Goal: Task Accomplishment & Management: Use online tool/utility

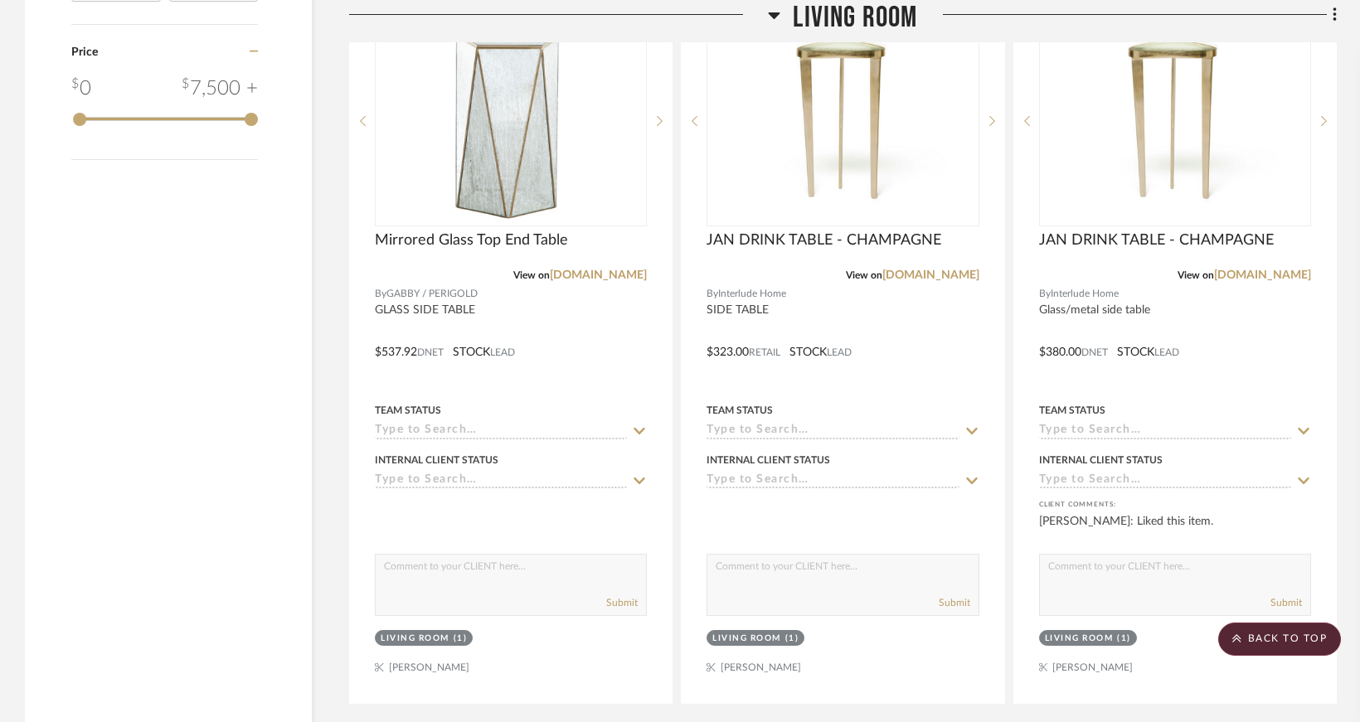
scroll to position [2073, 0]
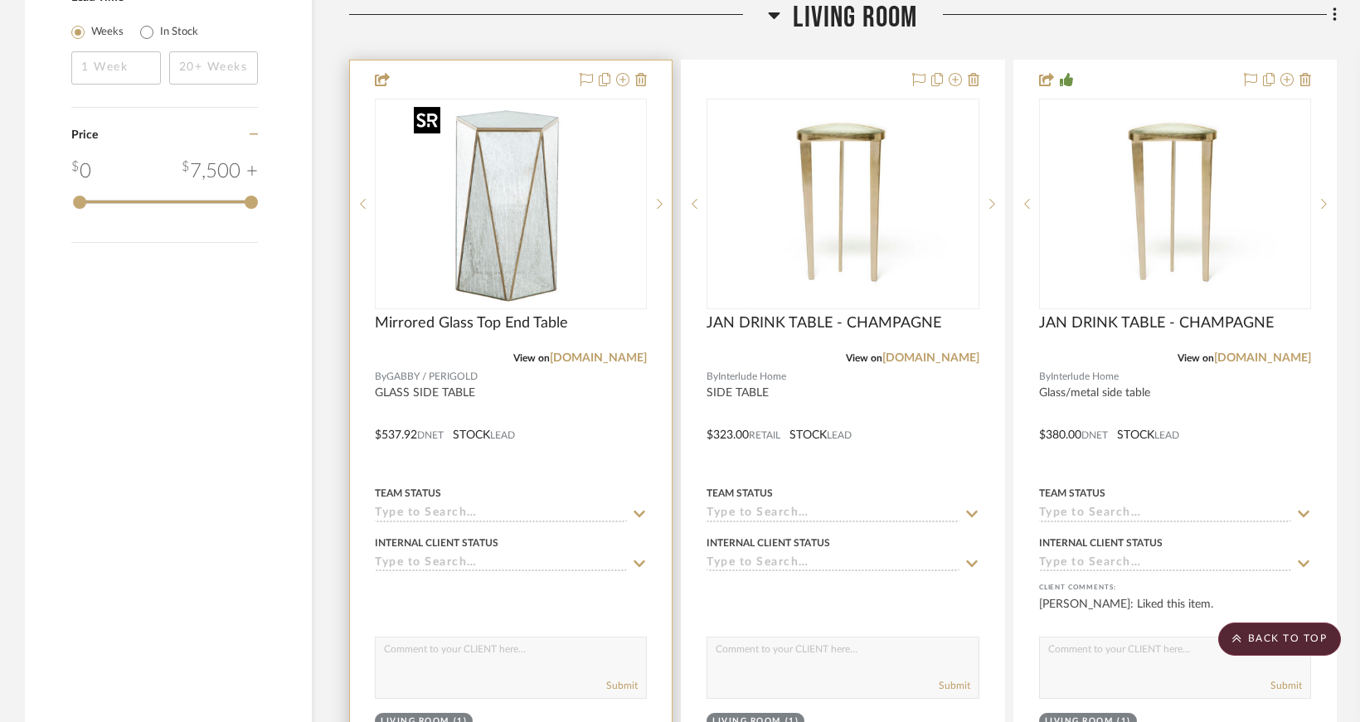
click at [508, 229] on img "0" at bounding box center [510, 203] width 207 height 207
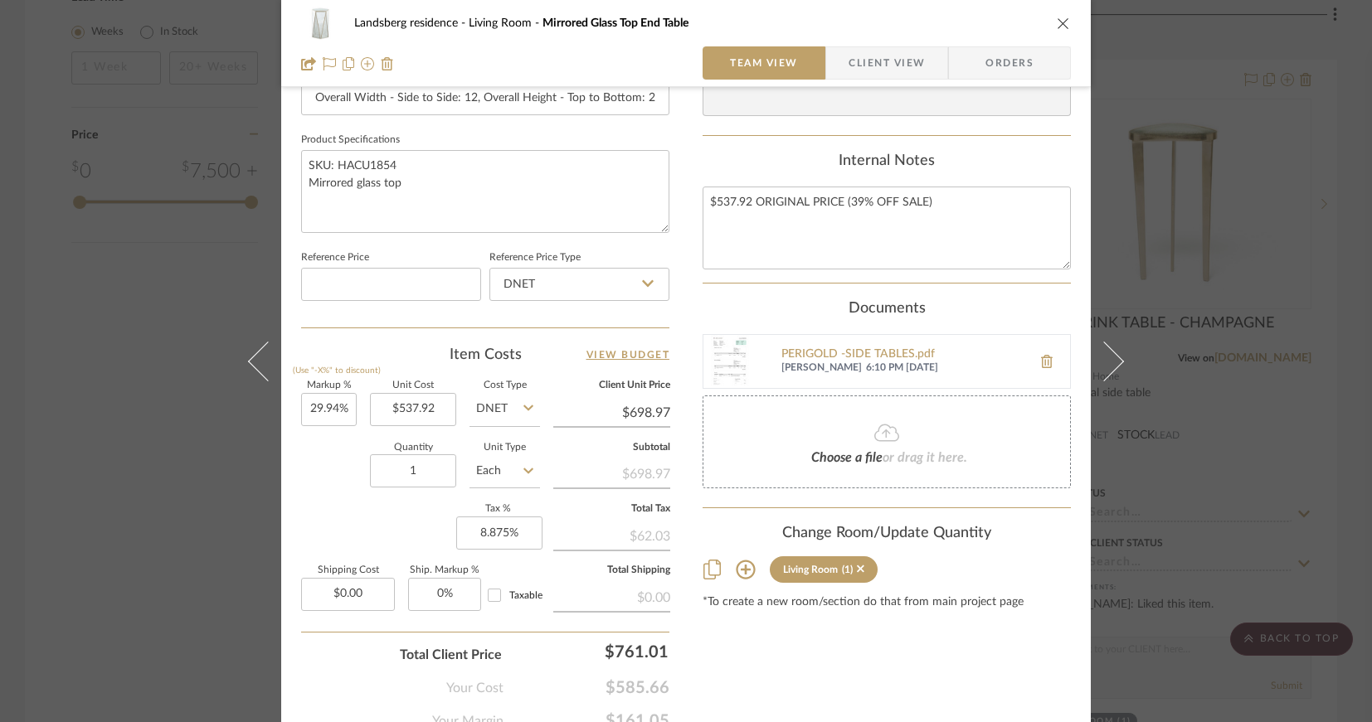
scroll to position [822, 0]
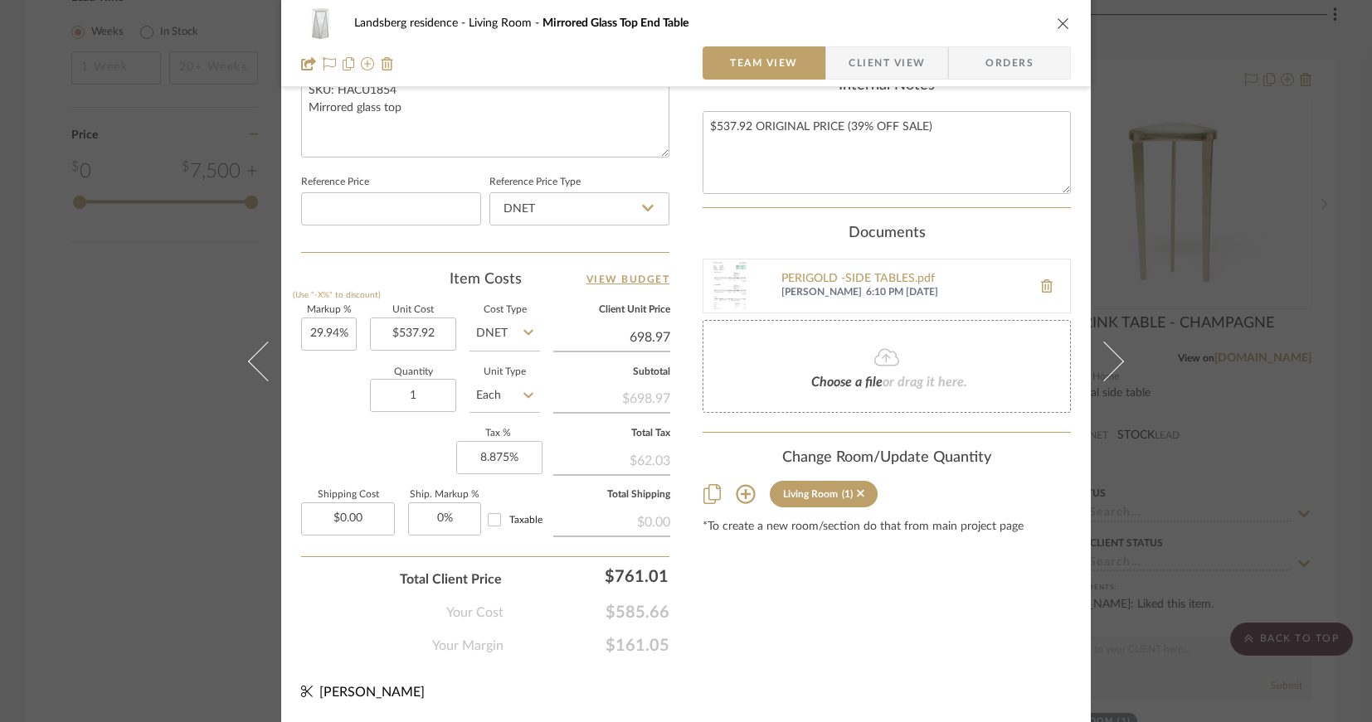
click at [640, 340] on input "698.97" at bounding box center [611, 337] width 117 height 25
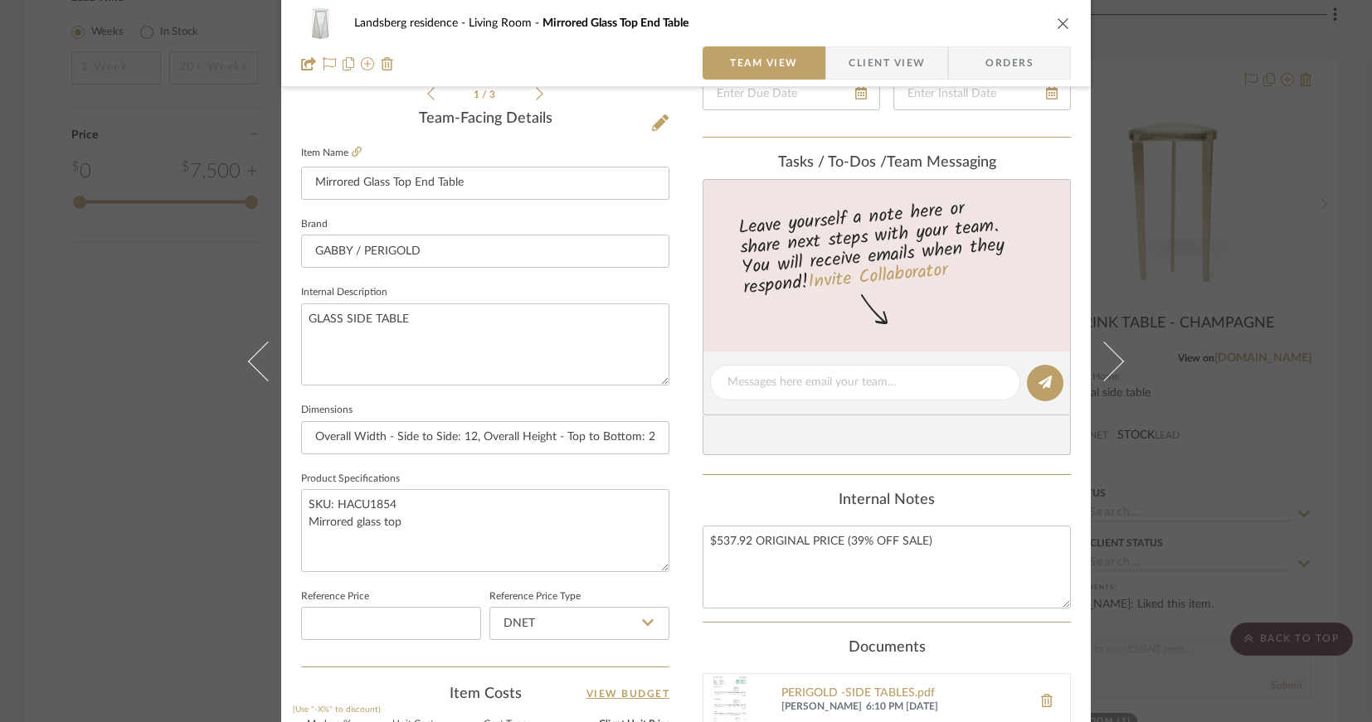
scroll to position [0, 0]
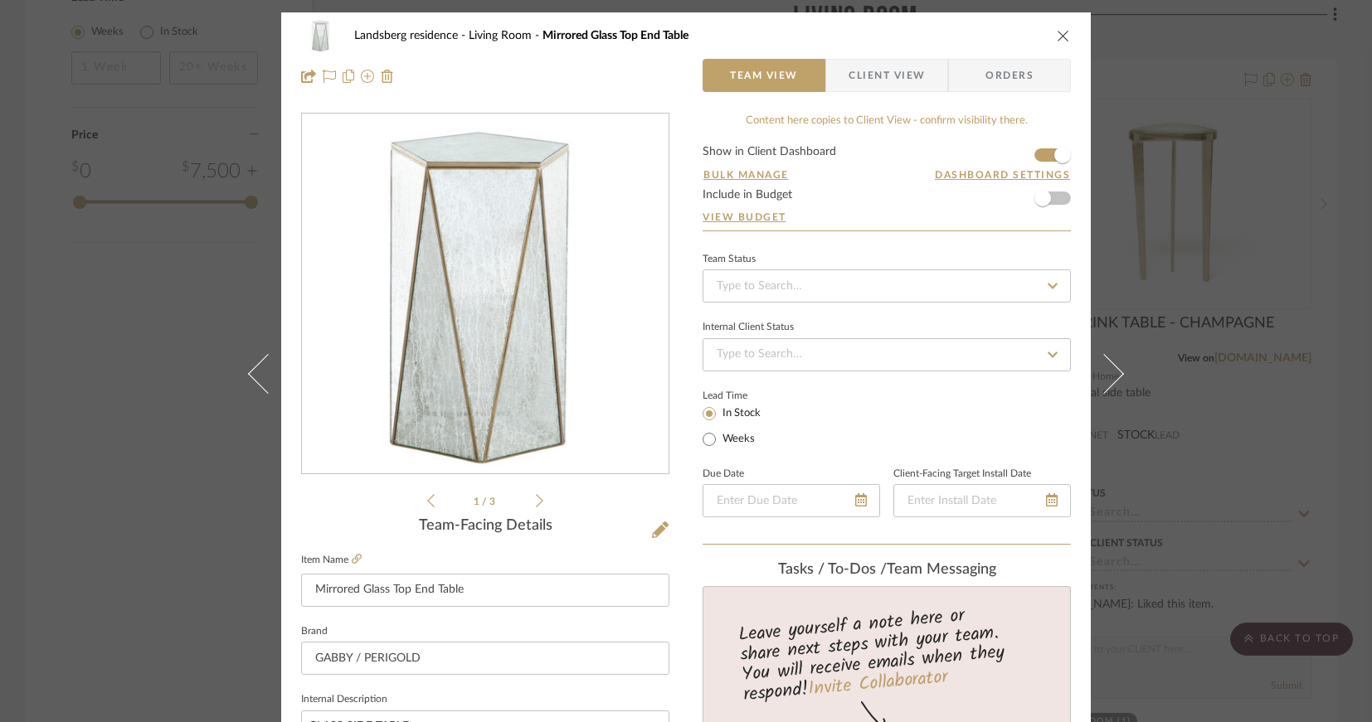
type input "$698.97"
click at [1047, 32] on div "Landsberg residence Living Room Mirrored Glass Top End Table" at bounding box center [686, 35] width 770 height 33
click at [1058, 37] on icon "close" at bounding box center [1062, 35] width 13 height 13
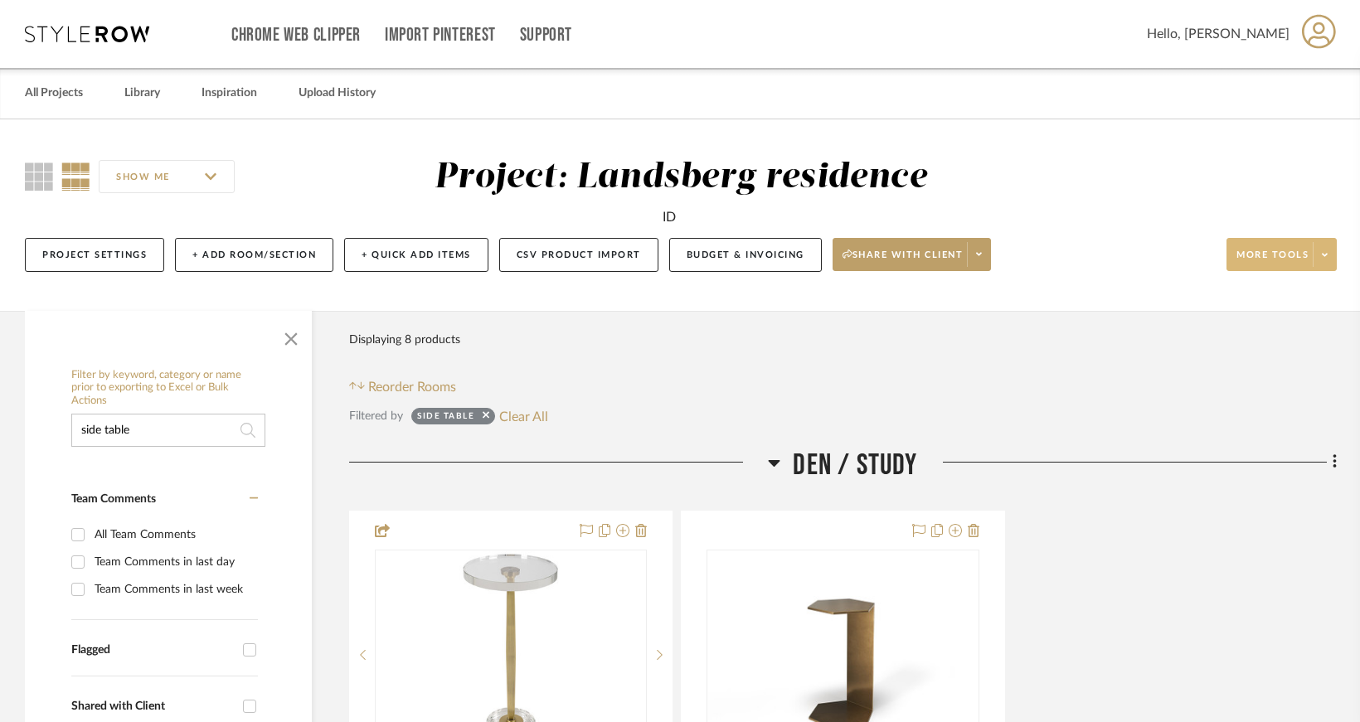
click at [1326, 251] on icon at bounding box center [1325, 254] width 6 height 9
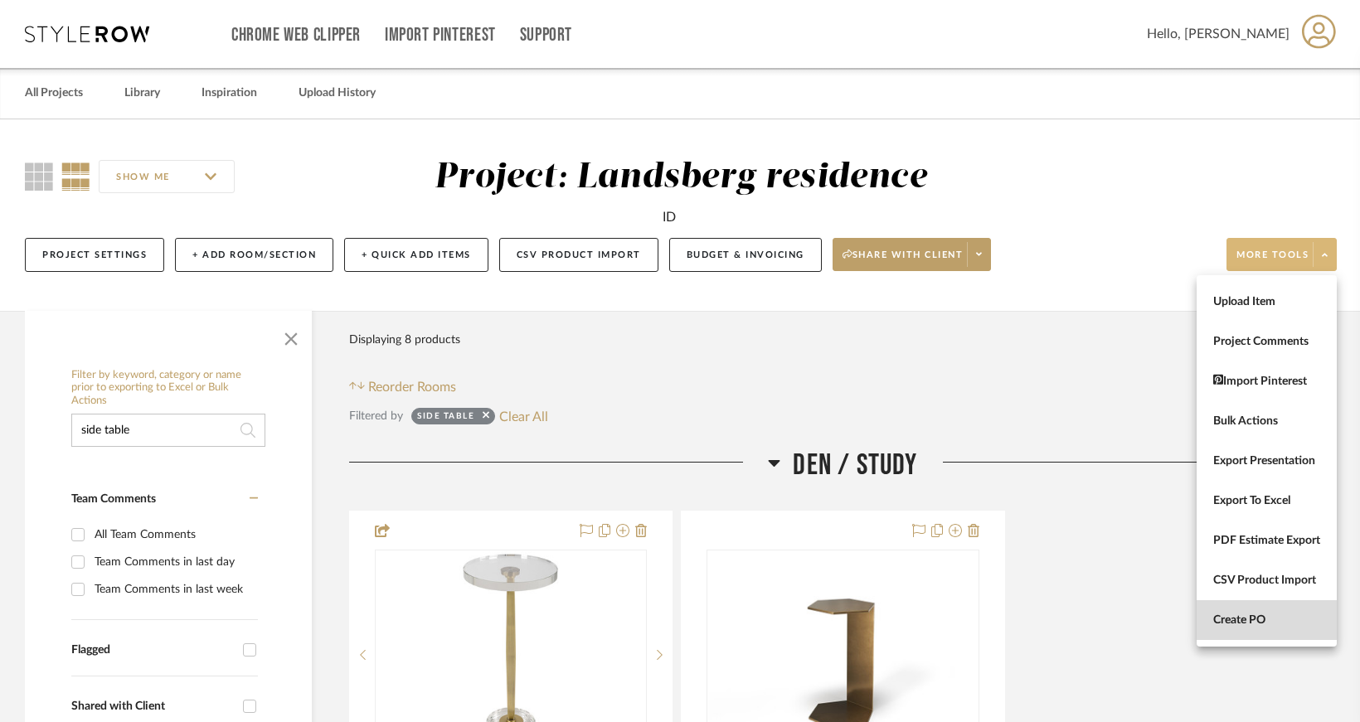
click at [1246, 618] on span "Create PO" at bounding box center [1266, 621] width 107 height 14
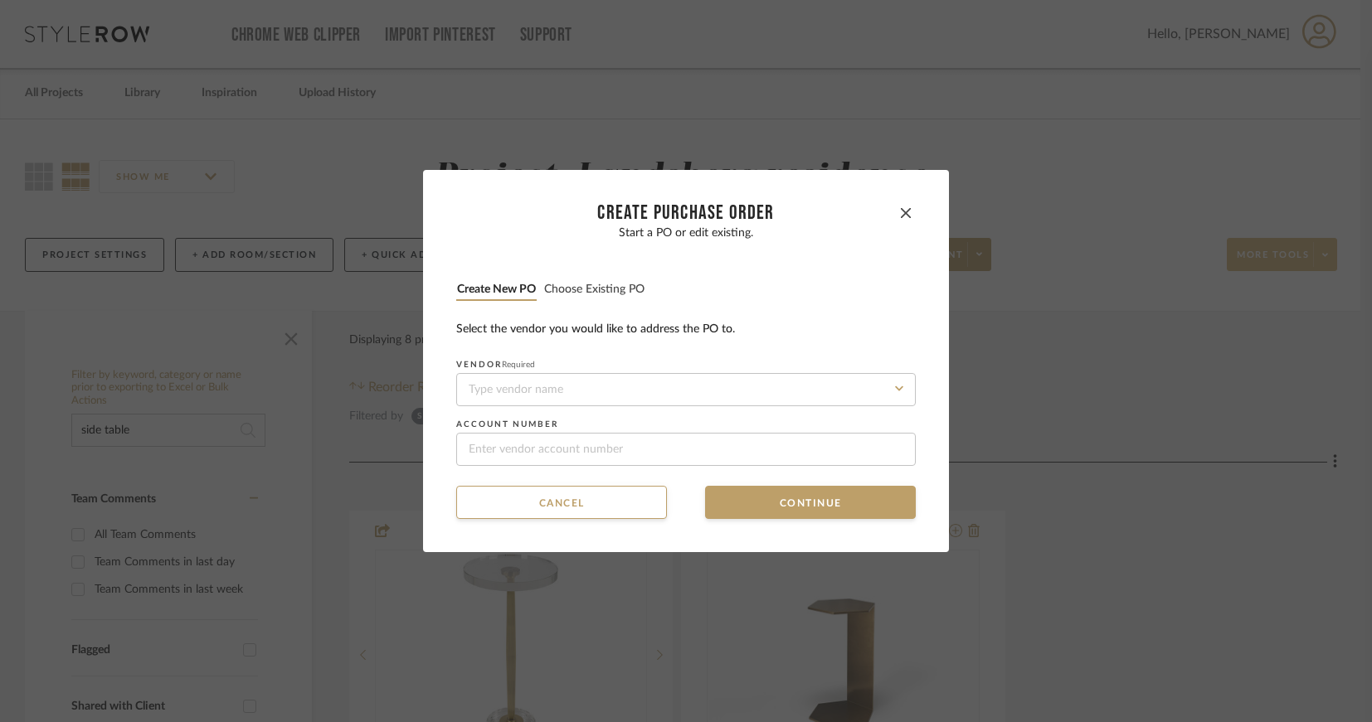
click at [580, 291] on button "Choose existing PO" at bounding box center [594, 290] width 102 height 16
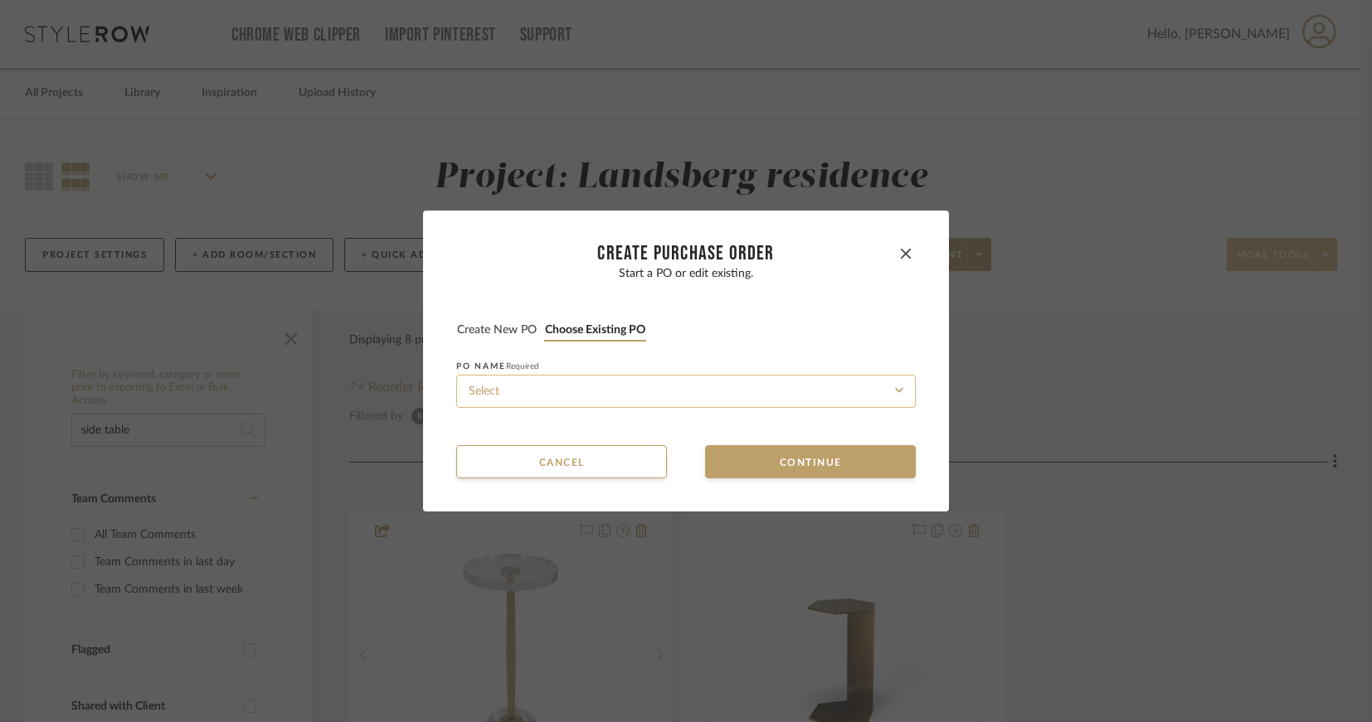
click at [527, 394] on input at bounding box center [685, 391] width 459 height 33
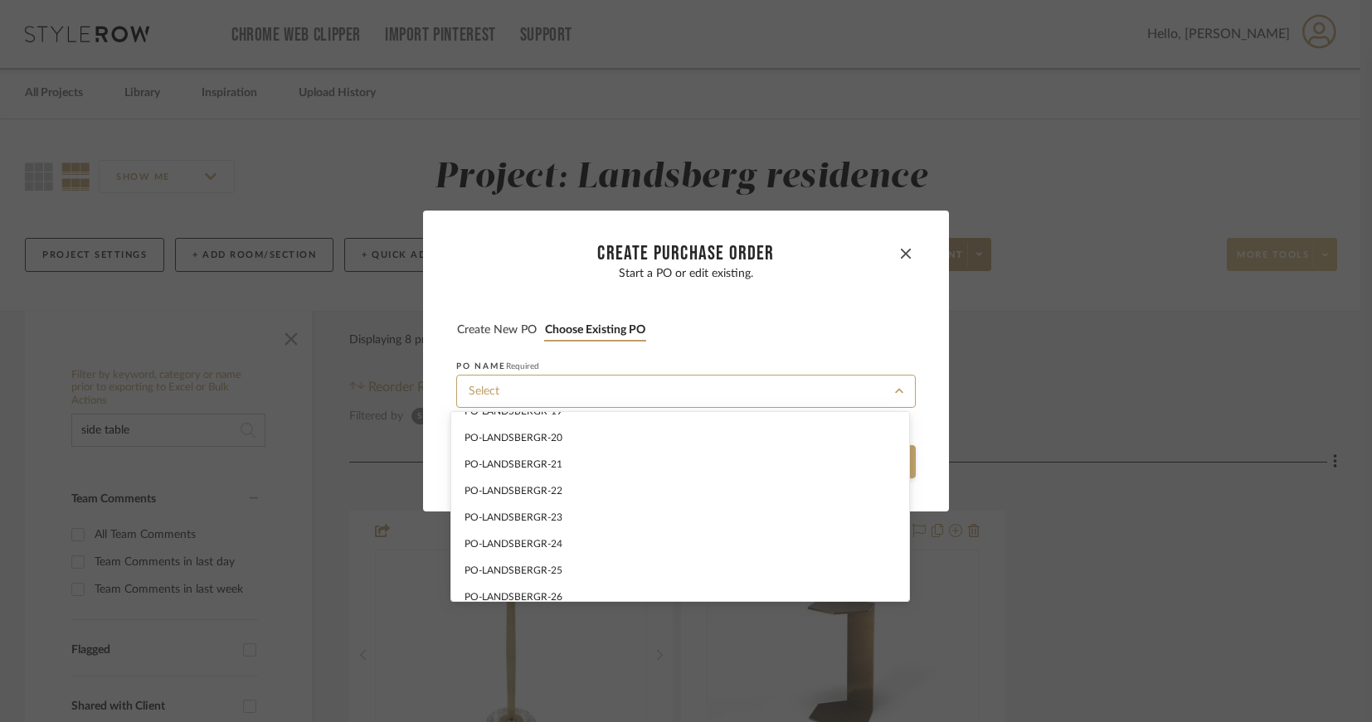
scroll to position [687, 0]
click at [560, 596] on span "PO-LANDSBERGR-33" at bounding box center [513, 594] width 98 height 10
type input "PO-LANDSBERGR-33"
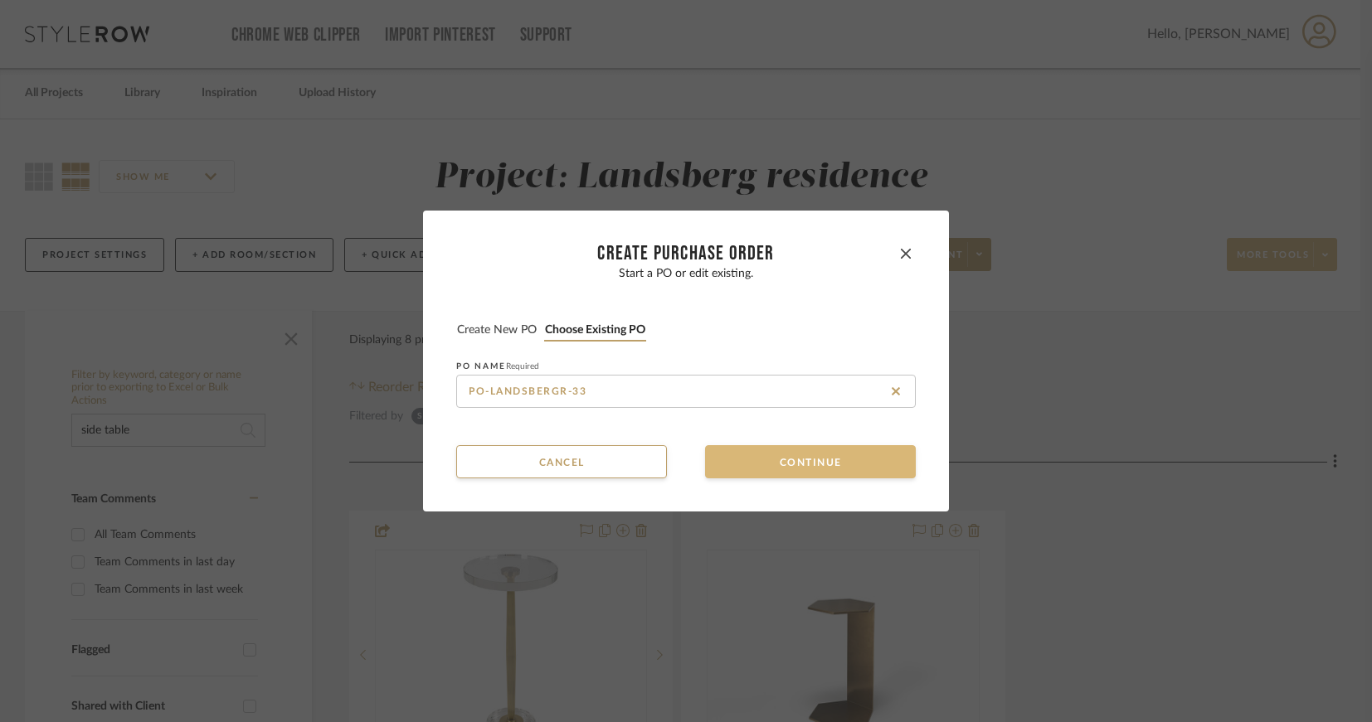
click at [760, 465] on button "Continue" at bounding box center [810, 461] width 211 height 33
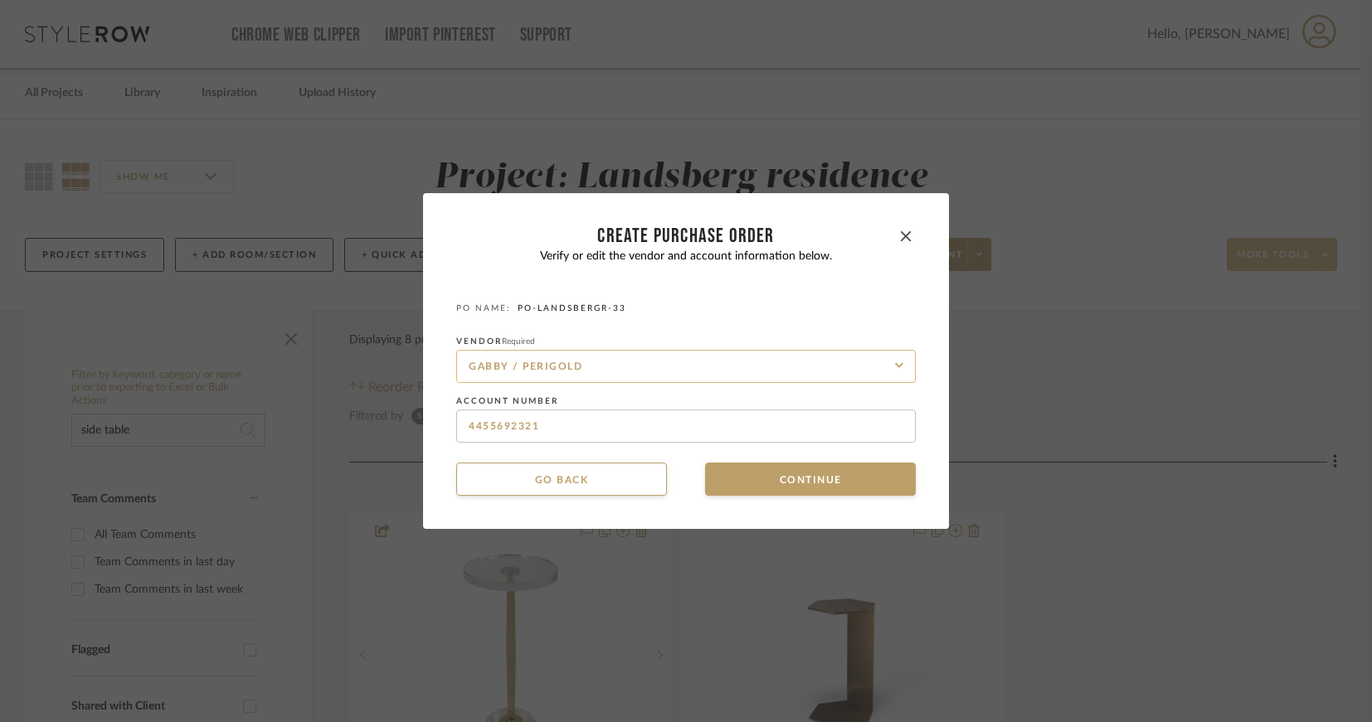
click at [503, 366] on input "GABBY / PERIGOLD" at bounding box center [685, 366] width 459 height 33
click at [512, 364] on input "GABBY / PERIGOLD" at bounding box center [685, 366] width 459 height 33
click at [619, 369] on input "GABBY / PERIGOLD" at bounding box center [685, 366] width 459 height 33
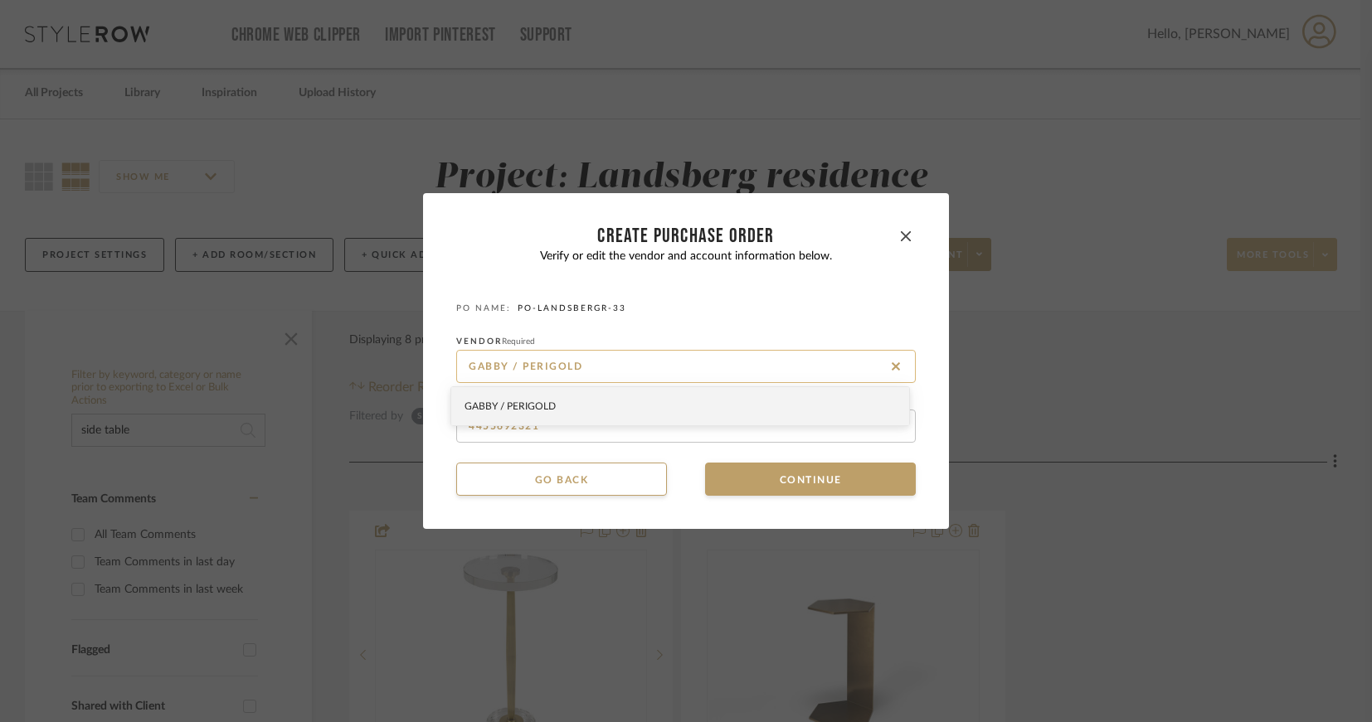
click at [613, 362] on input "GABBY / PERIGOLD" at bounding box center [685, 366] width 459 height 33
click at [594, 363] on input "GABBY / PERIGOLD," at bounding box center [685, 366] width 459 height 33
type input "GABBY / PERIGOLD, INTERLUDE HOME, LIGNE ROSET"
click at [588, 407] on span "Click to add "GABBY / PERIGOLD, INTERLUDE HOME, LIGNE ROSET" as a new Vendor" at bounding box center [657, 406] width 386 height 10
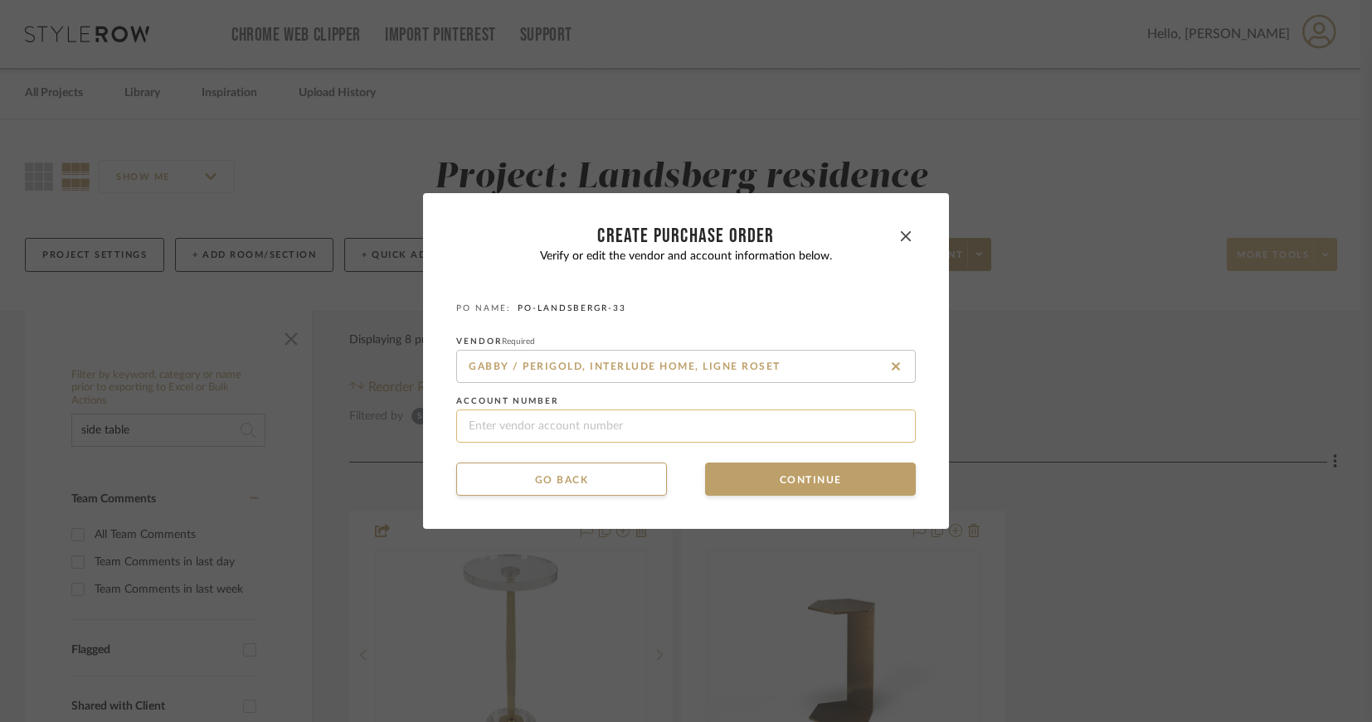
click at [547, 426] on input at bounding box center [685, 426] width 459 height 33
type input "4455692321"
click at [800, 480] on button "Continue" at bounding box center [810, 479] width 211 height 33
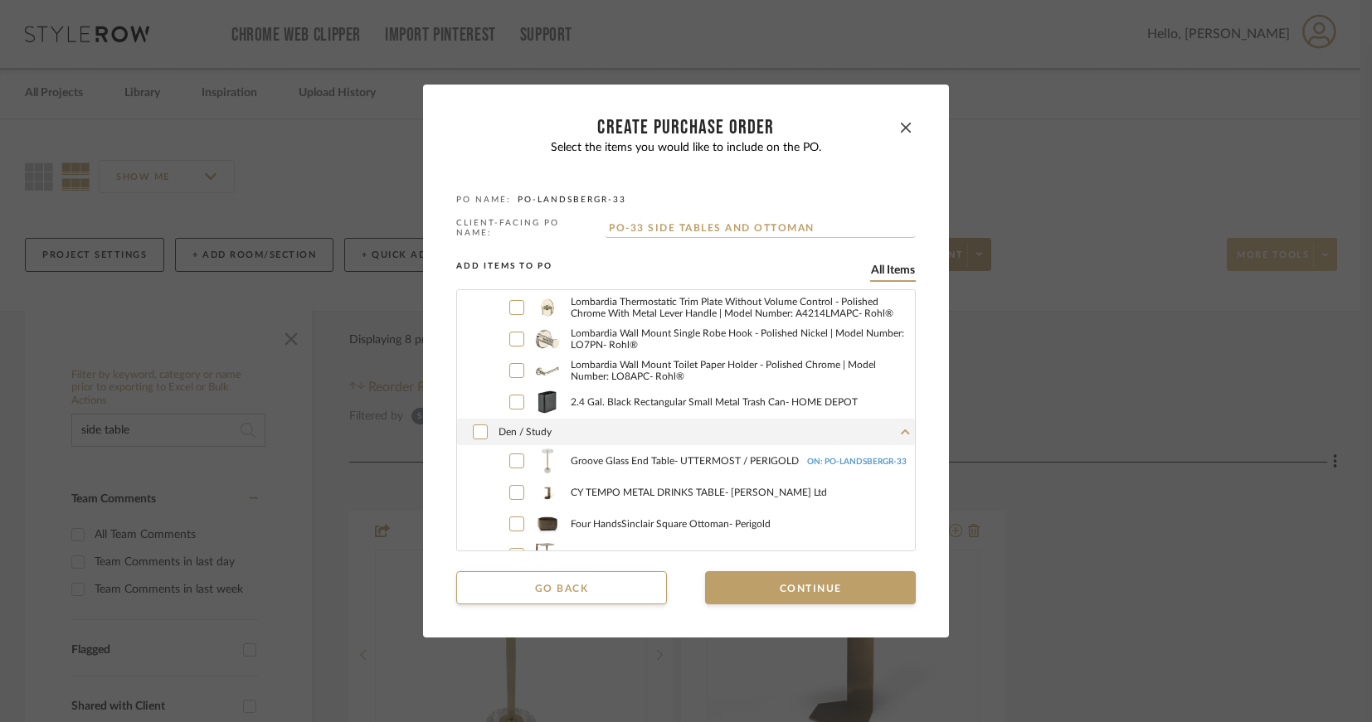
scroll to position [912, 0]
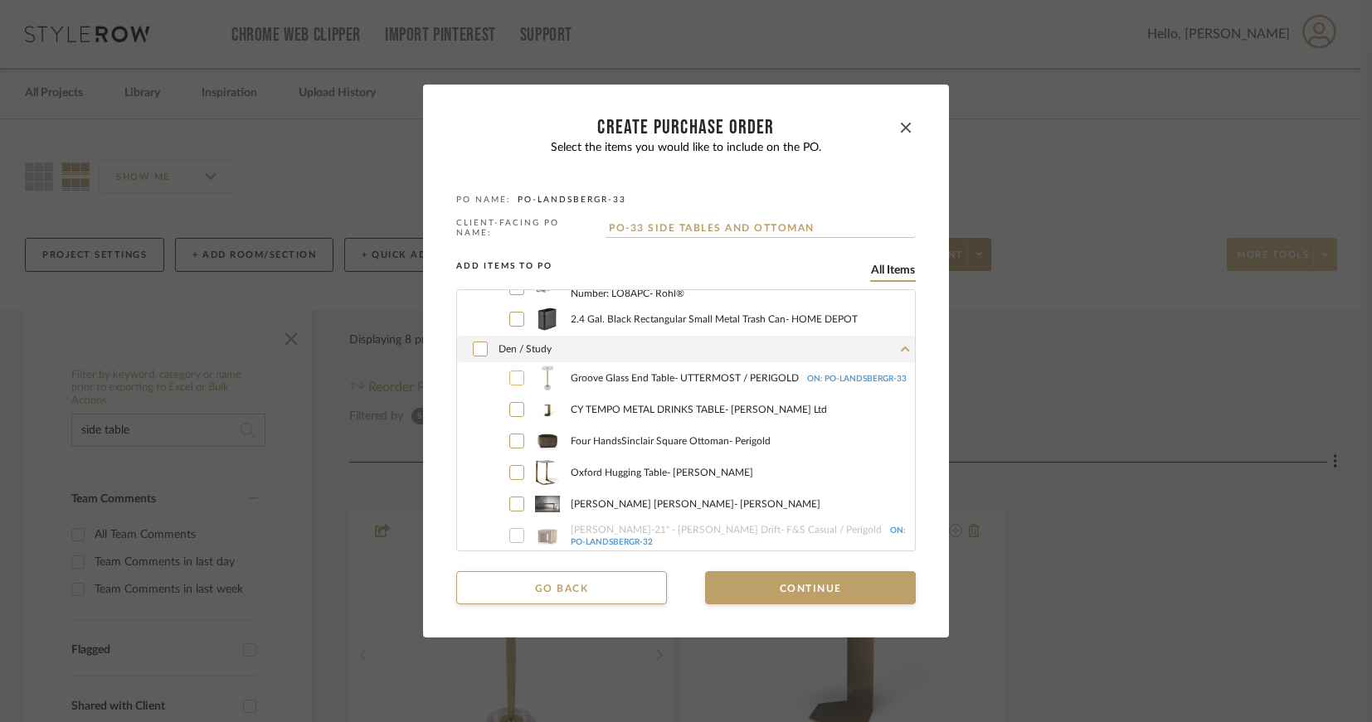
click at [512, 373] on icon at bounding box center [517, 378] width 10 height 12
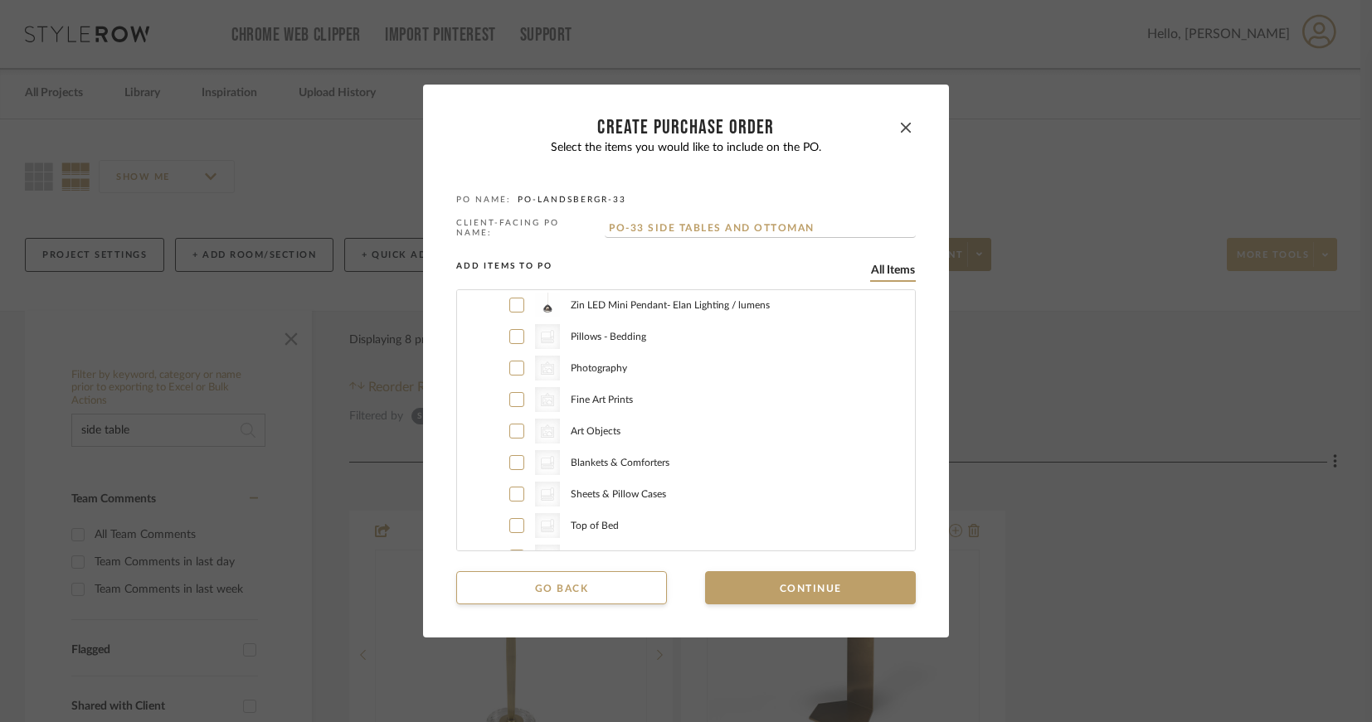
scroll to position [0, 0]
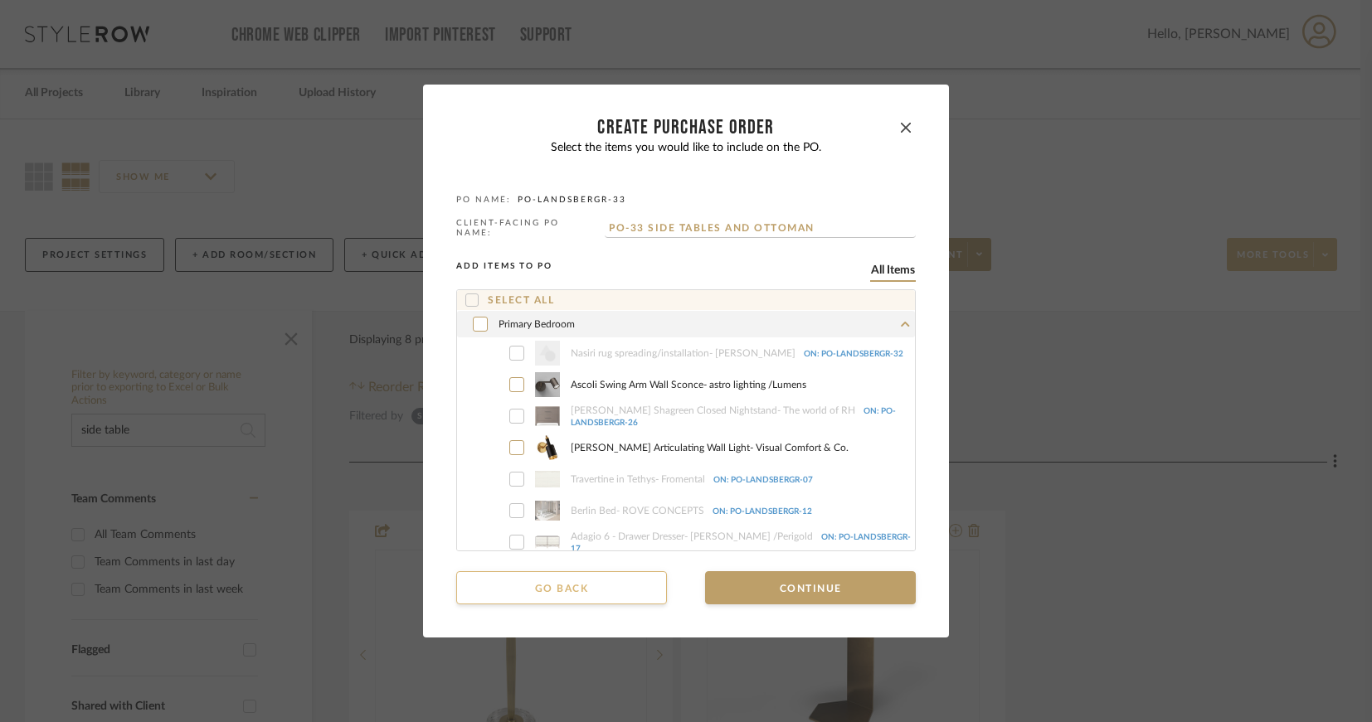
click at [596, 582] on button "Go back" at bounding box center [561, 587] width 211 height 33
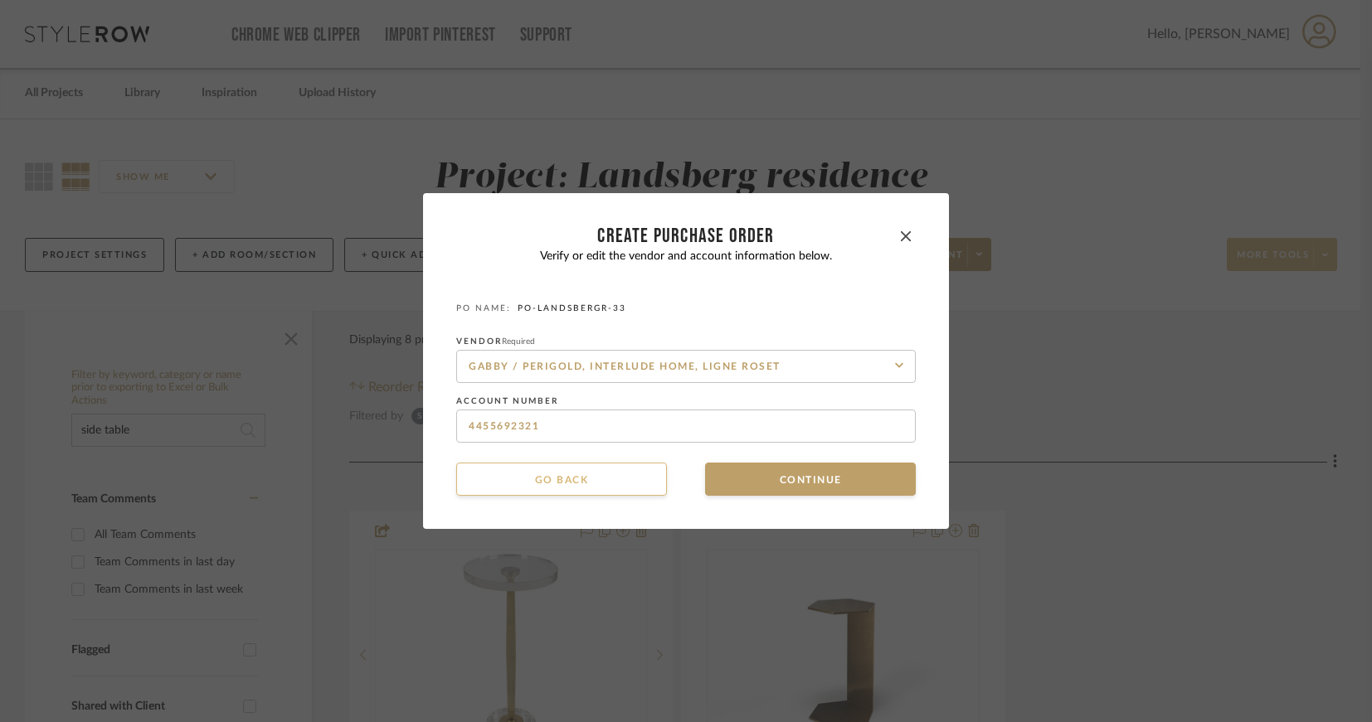
click at [577, 483] on button "Go back" at bounding box center [561, 479] width 211 height 33
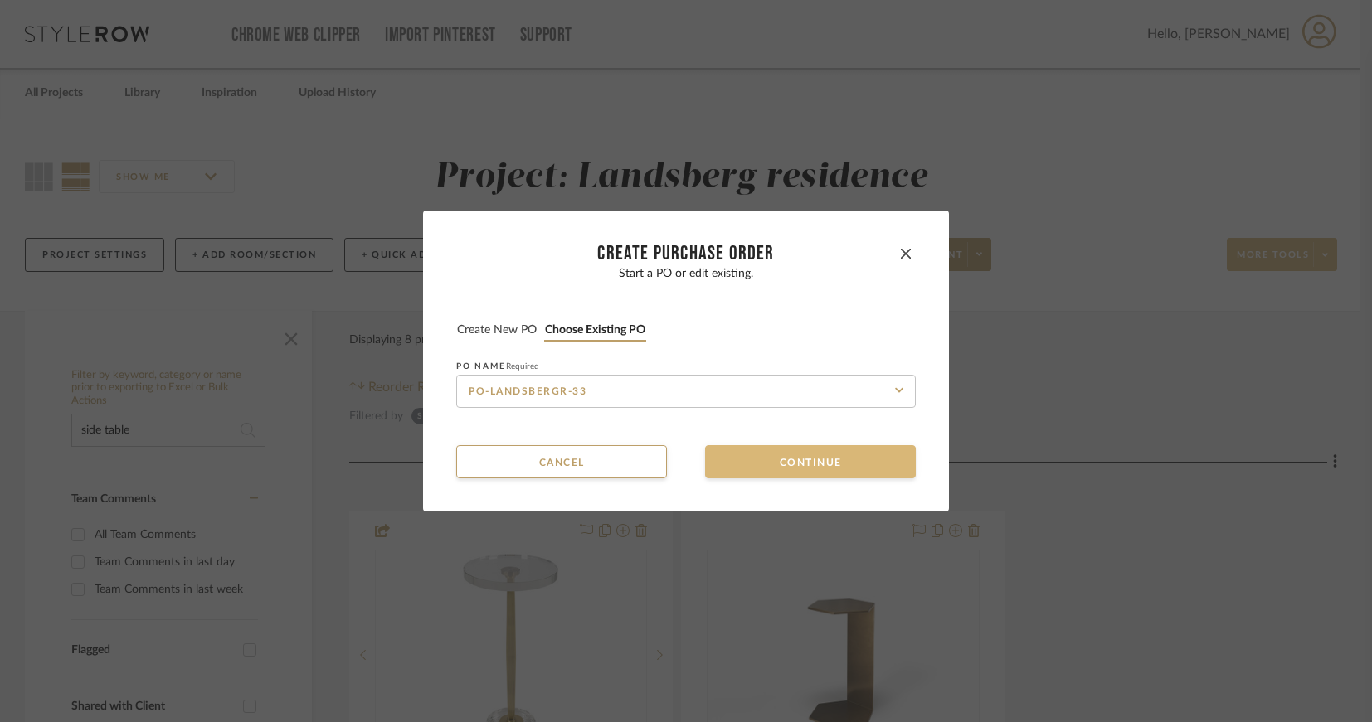
click at [755, 460] on button "Continue" at bounding box center [810, 461] width 211 height 33
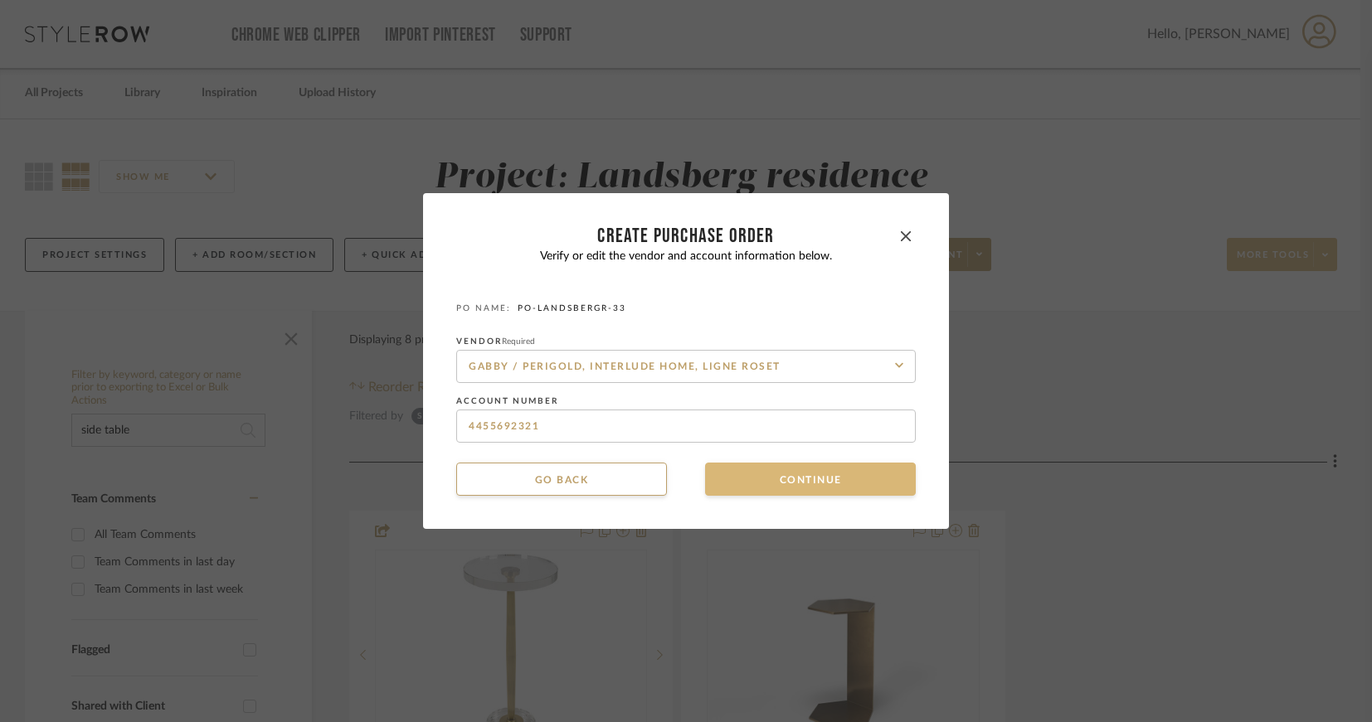
click at [745, 476] on button "Continue" at bounding box center [810, 479] width 211 height 33
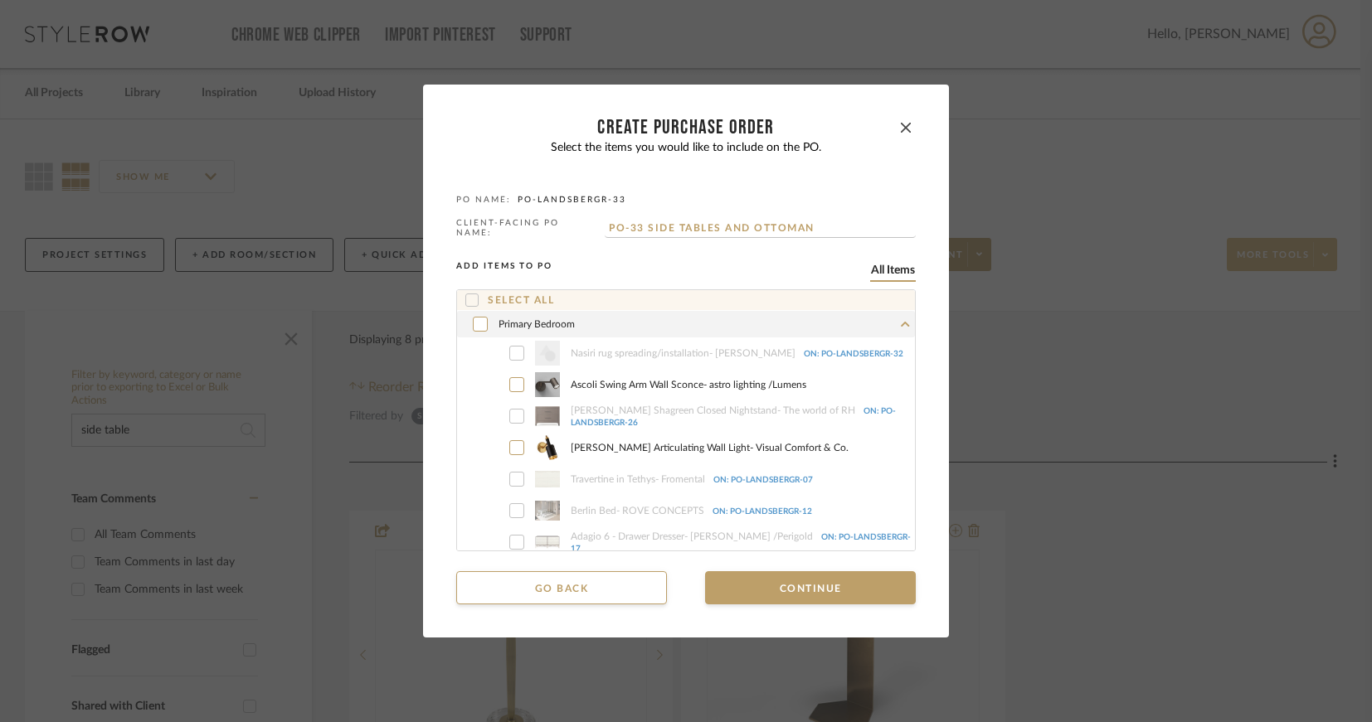
click at [886, 274] on button "All items" at bounding box center [893, 271] width 46 height 16
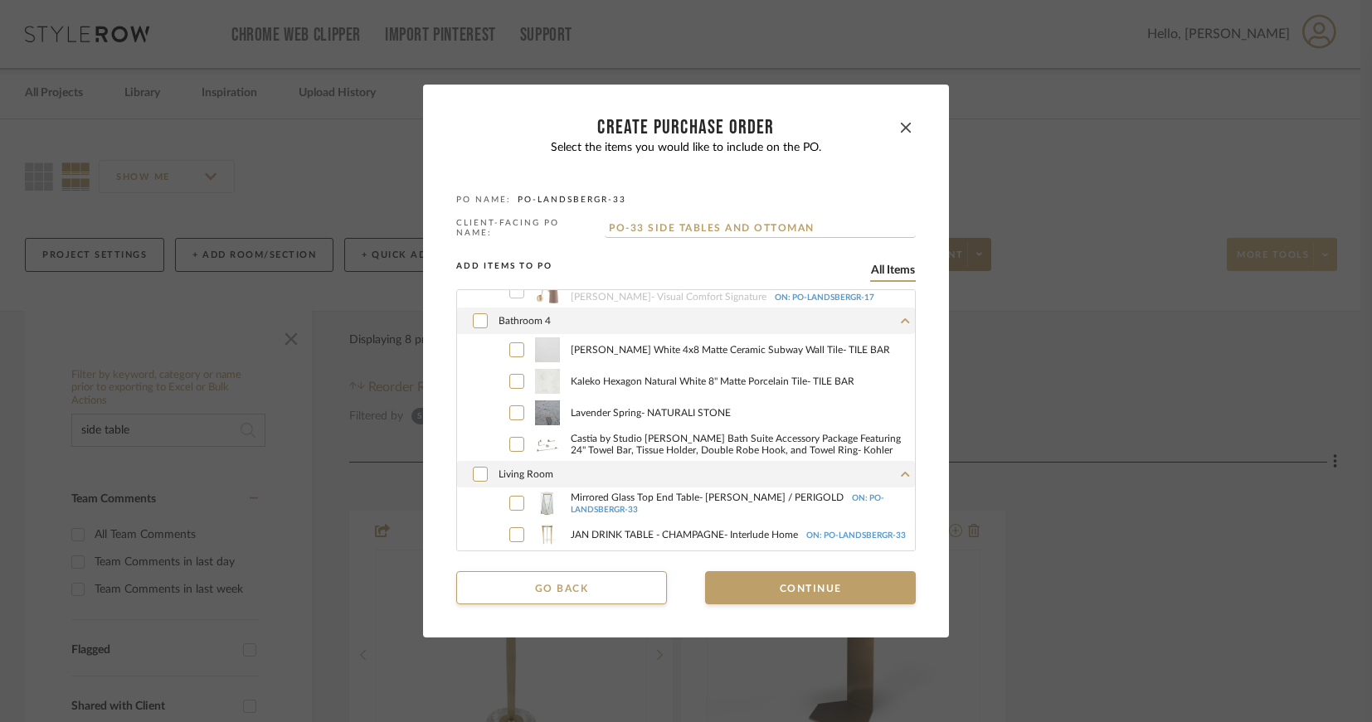
scroll to position [3897, 0]
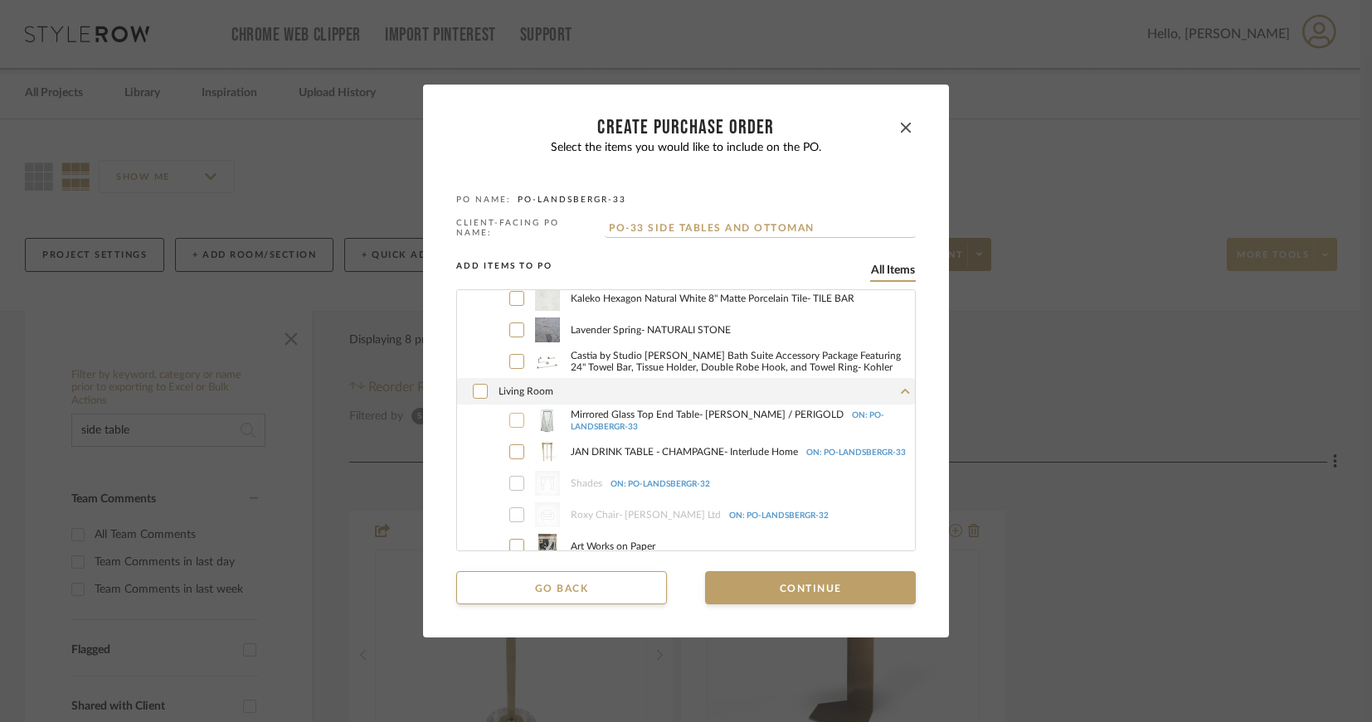
click at [512, 417] on icon at bounding box center [517, 421] width 10 height 12
click at [513, 449] on icon at bounding box center [517, 452] width 10 height 12
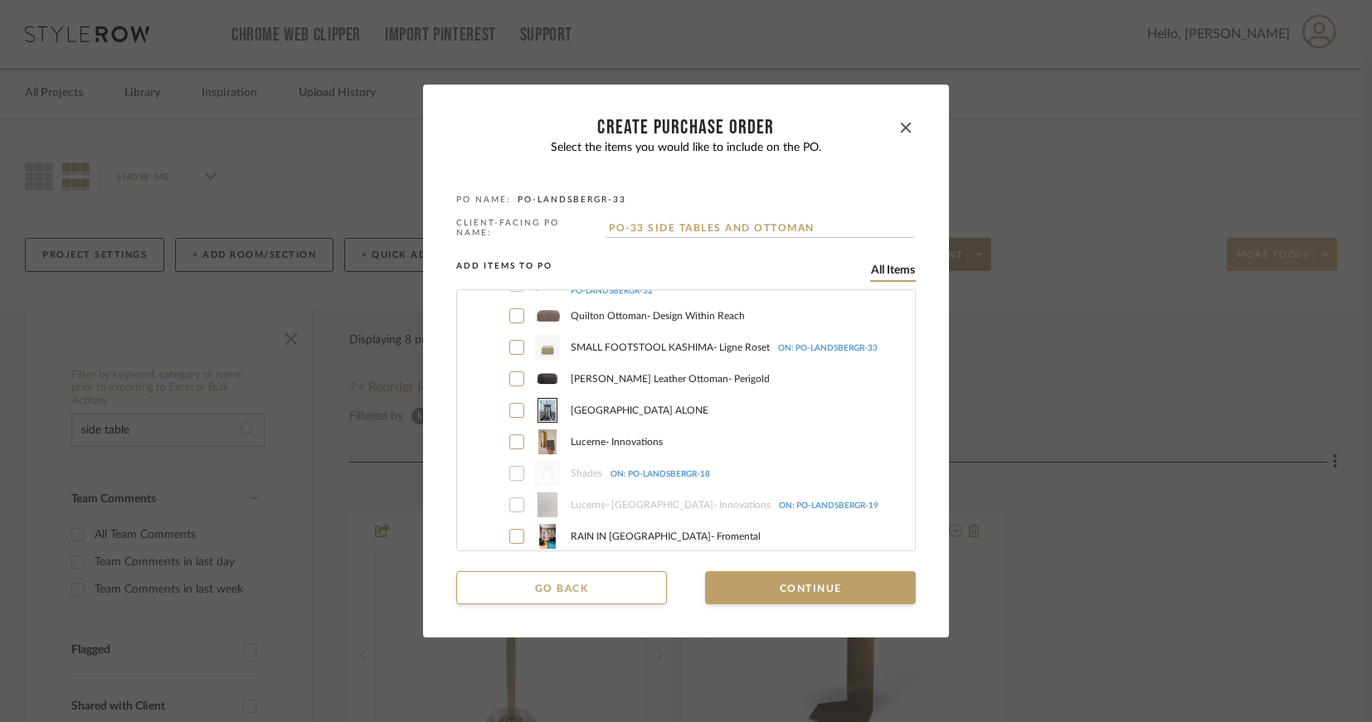
scroll to position [7297, 0]
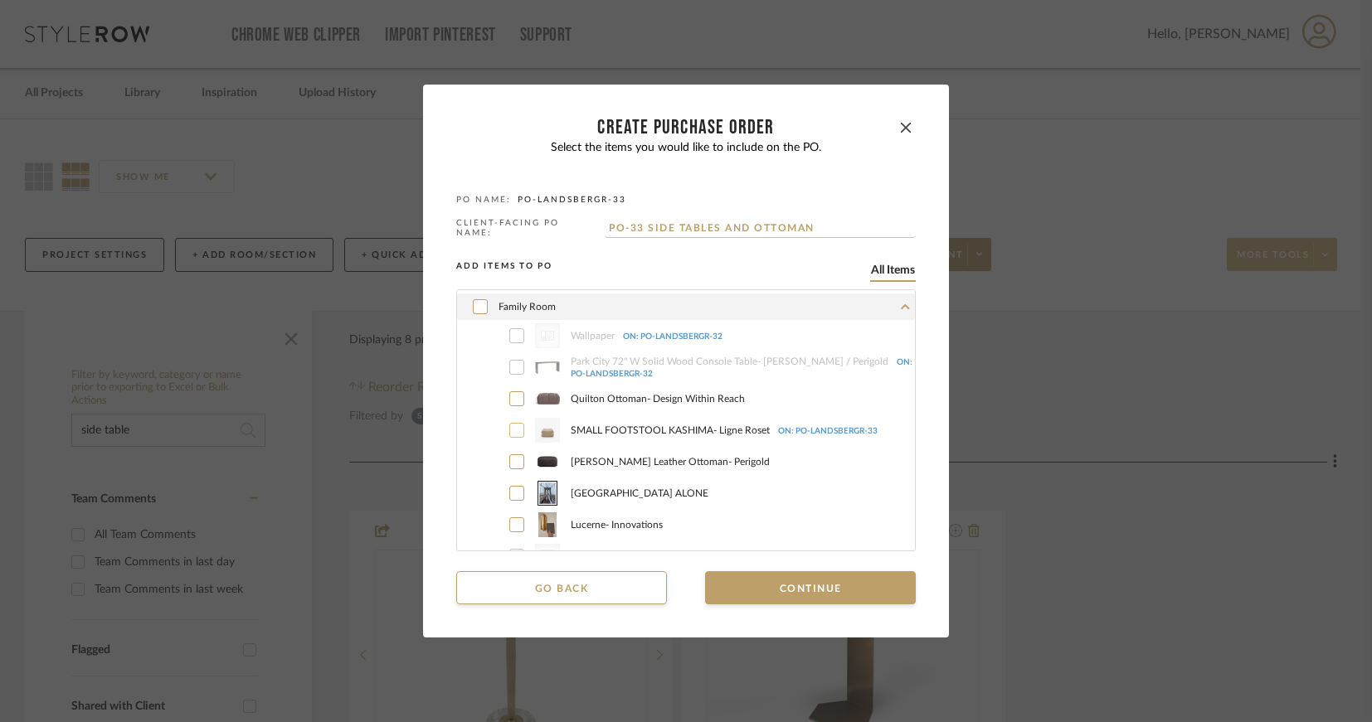
click at [512, 428] on icon at bounding box center [516, 430] width 9 height 7
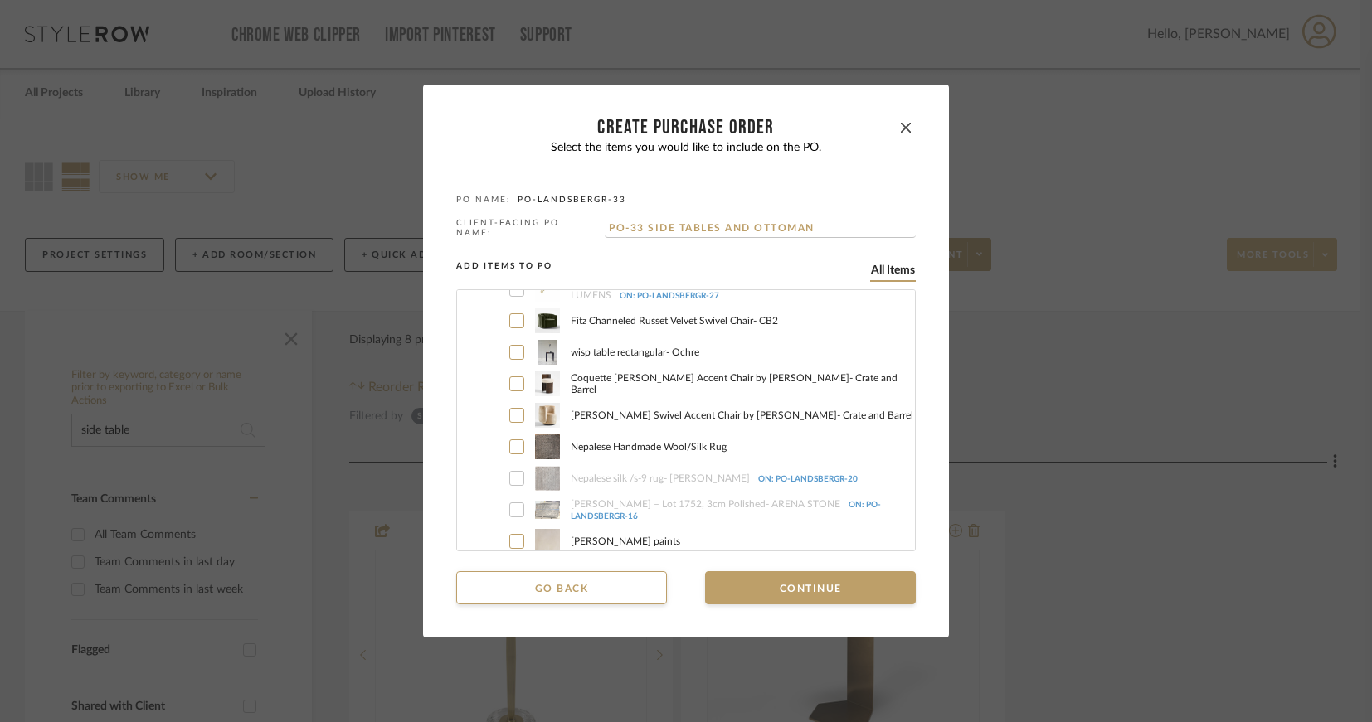
scroll to position [3897, 0]
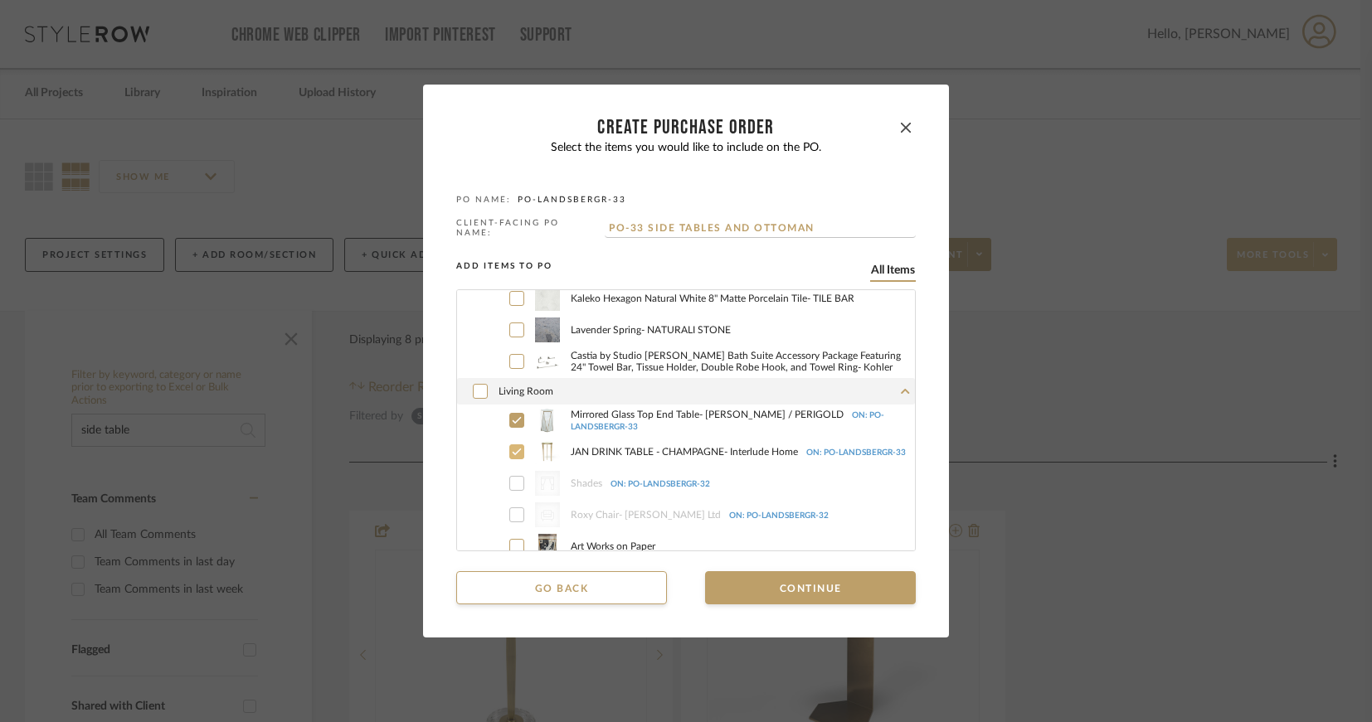
click at [519, 449] on label "JAN DRINK TABLE - CHAMPAGNE - Interlude Home ON: PO-LANDSBERGR-33" at bounding box center [703, 451] width 421 height 25
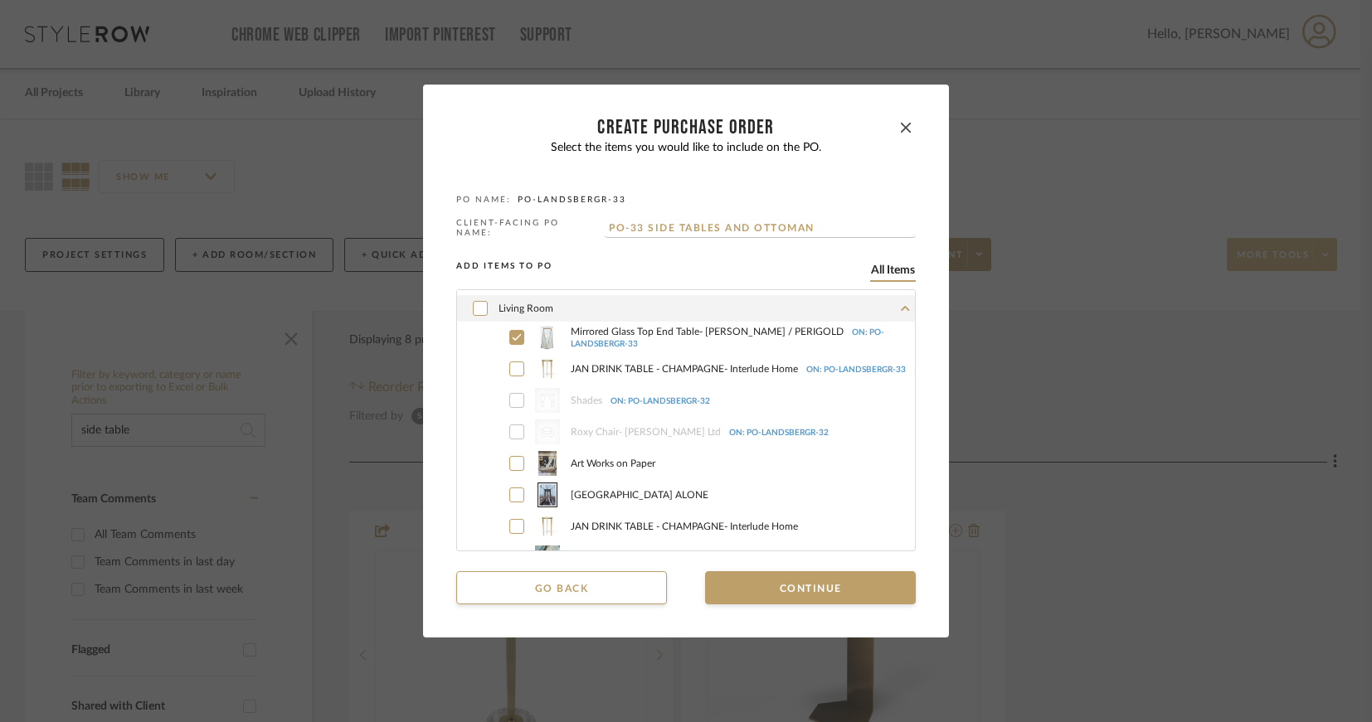
scroll to position [4146, 0]
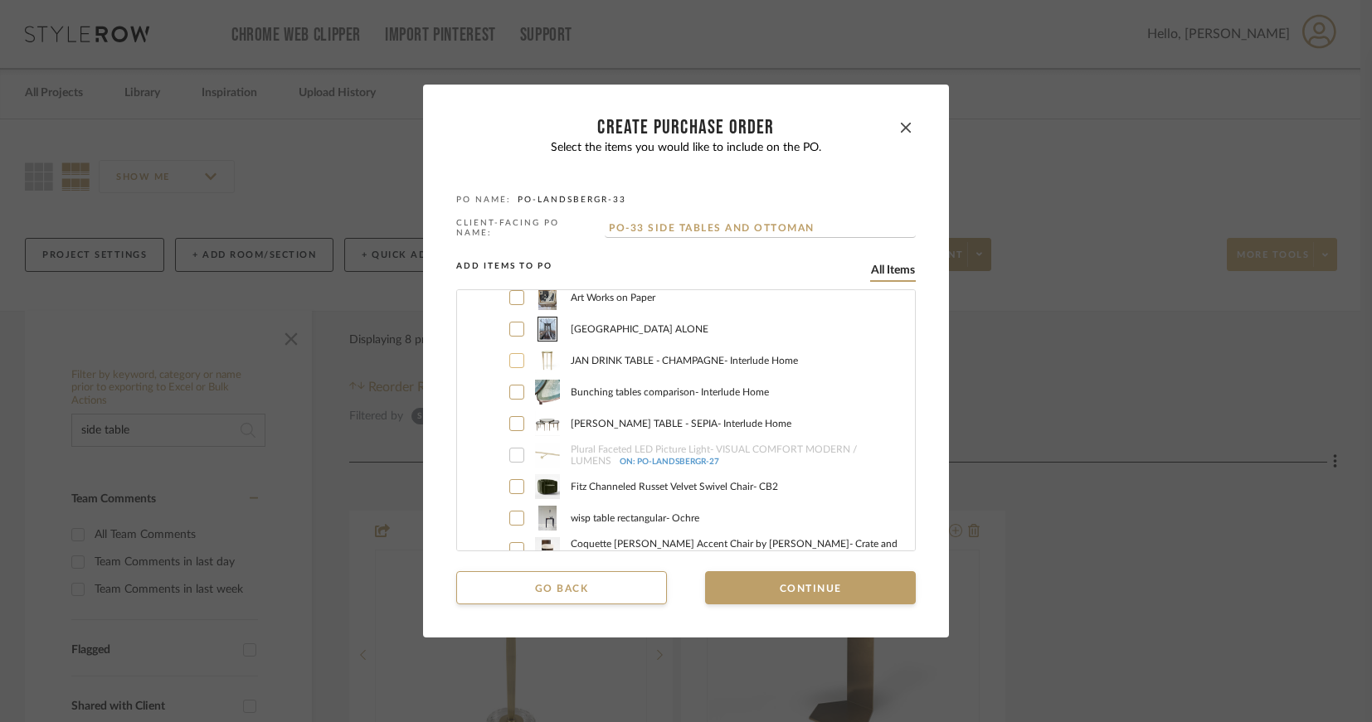
click at [513, 360] on icon at bounding box center [517, 361] width 10 height 12
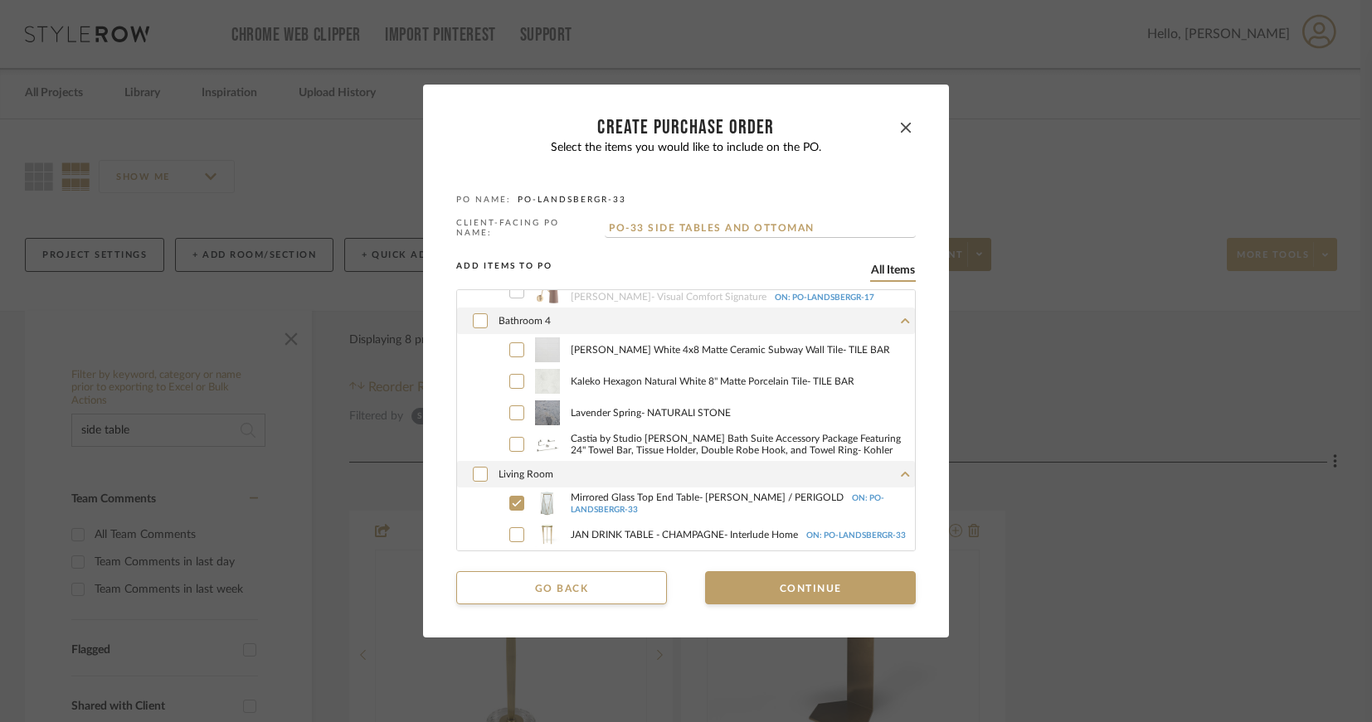
scroll to position [3980, 0]
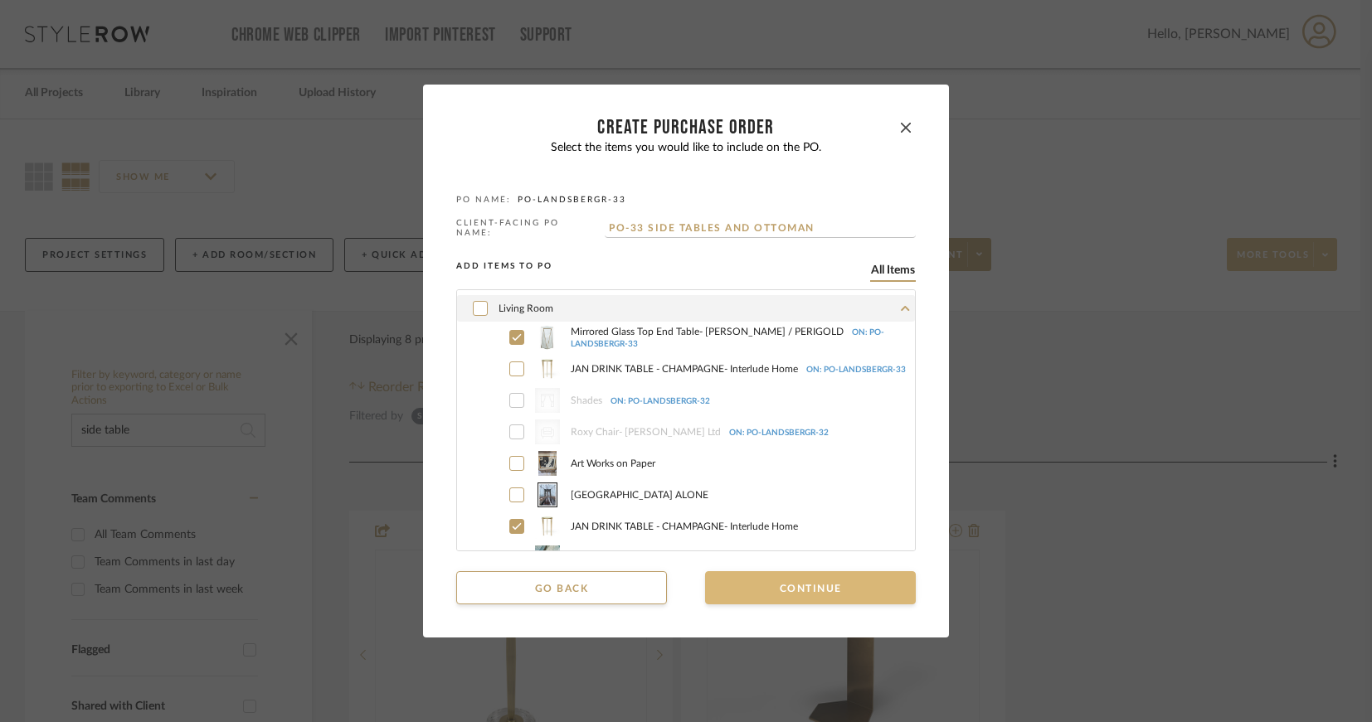
click at [809, 584] on button "Continue" at bounding box center [810, 587] width 211 height 33
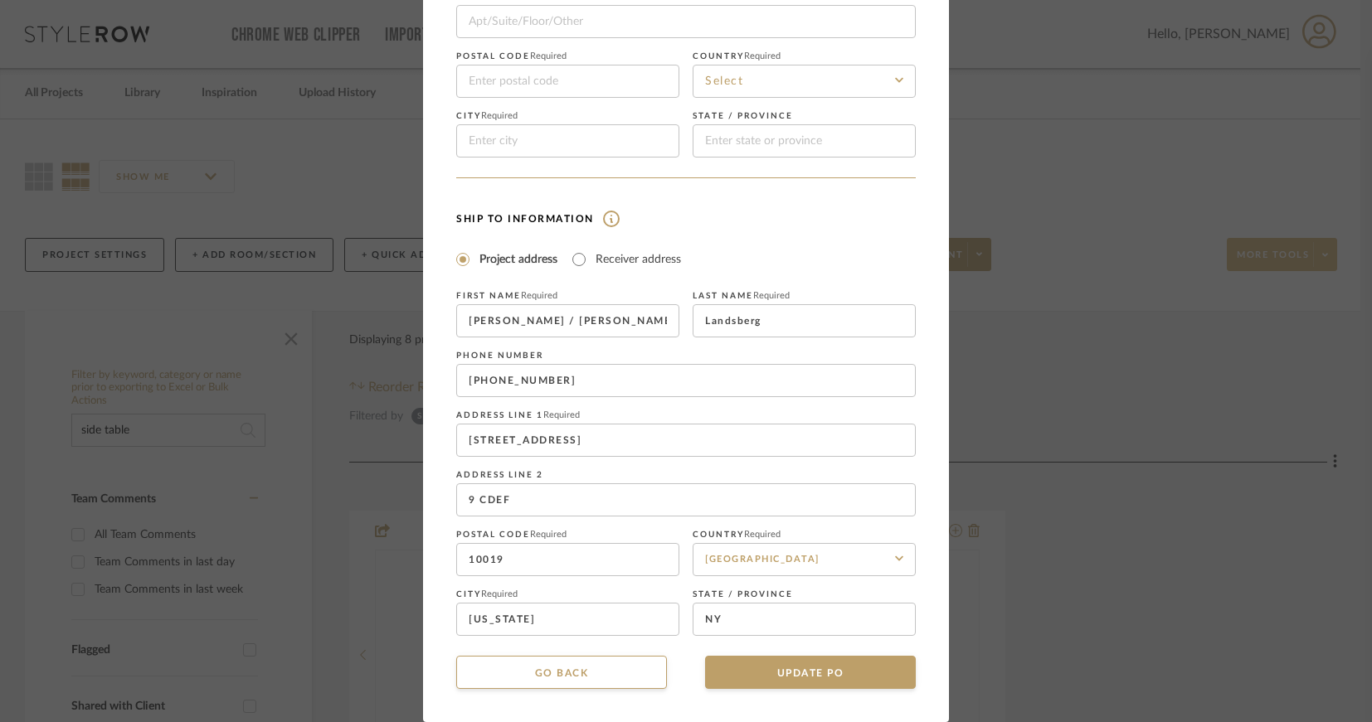
scroll to position [0, 0]
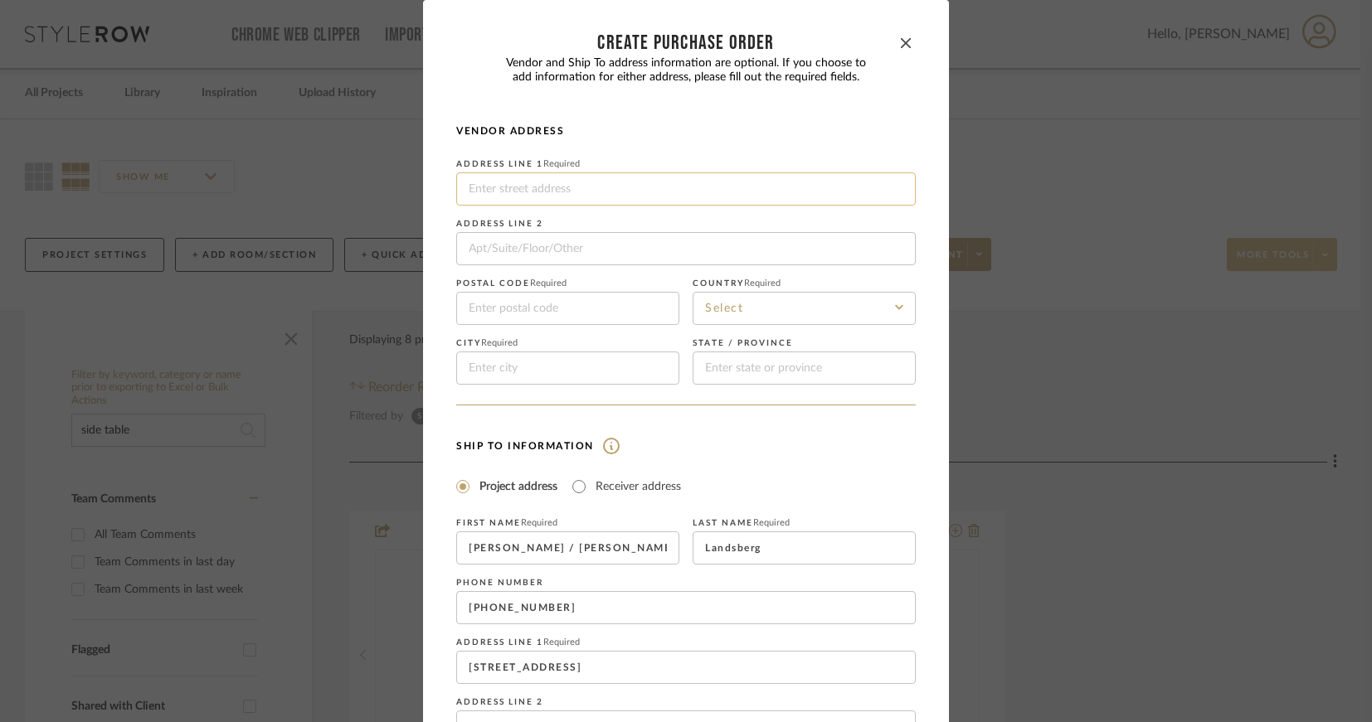
click at [507, 187] on input at bounding box center [685, 188] width 459 height 33
type input "[STREET_ADDRESS][PERSON_NAME]"
click at [536, 312] on input at bounding box center [567, 308] width 223 height 33
type input "02116"
click at [725, 319] on input at bounding box center [803, 308] width 223 height 33
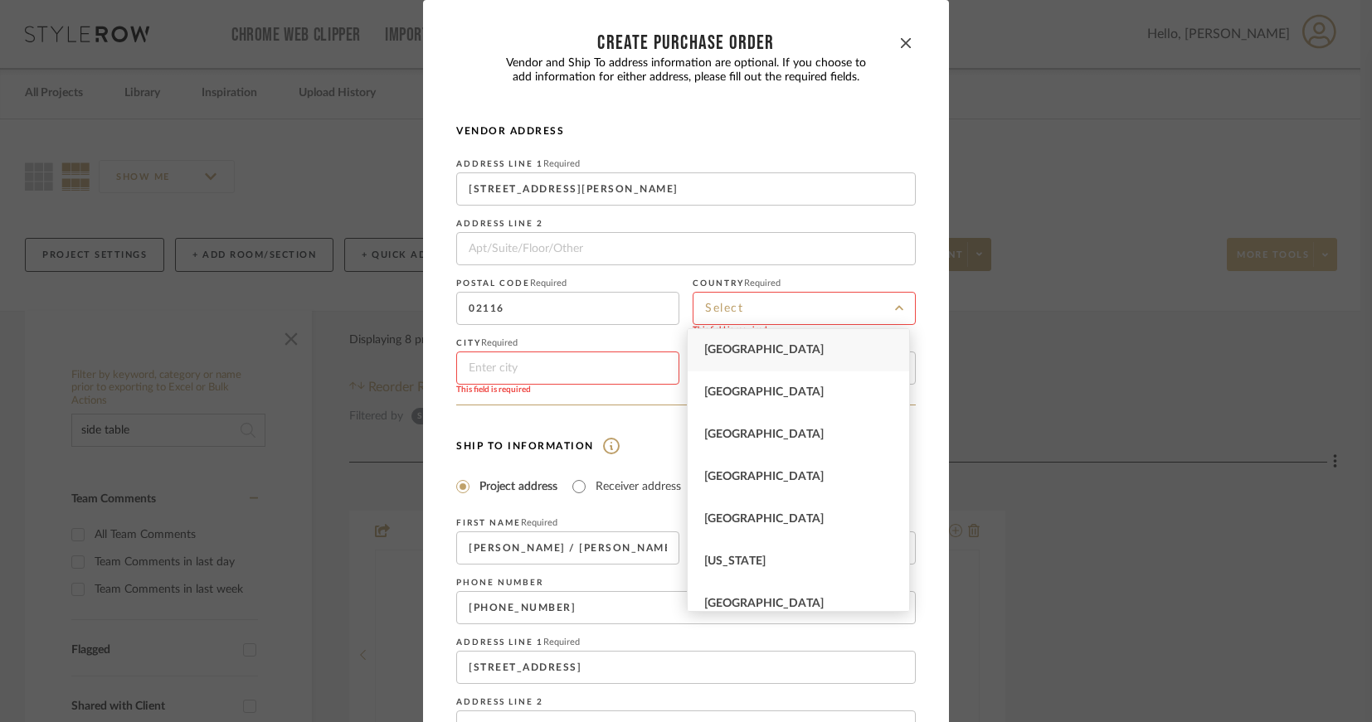
drag, startPoint x: 725, startPoint y: 349, endPoint x: 569, endPoint y: 358, distance: 156.2
click at [722, 349] on span "[GEOGRAPHIC_DATA]" at bounding box center [763, 350] width 119 height 12
type input "[GEOGRAPHIC_DATA]"
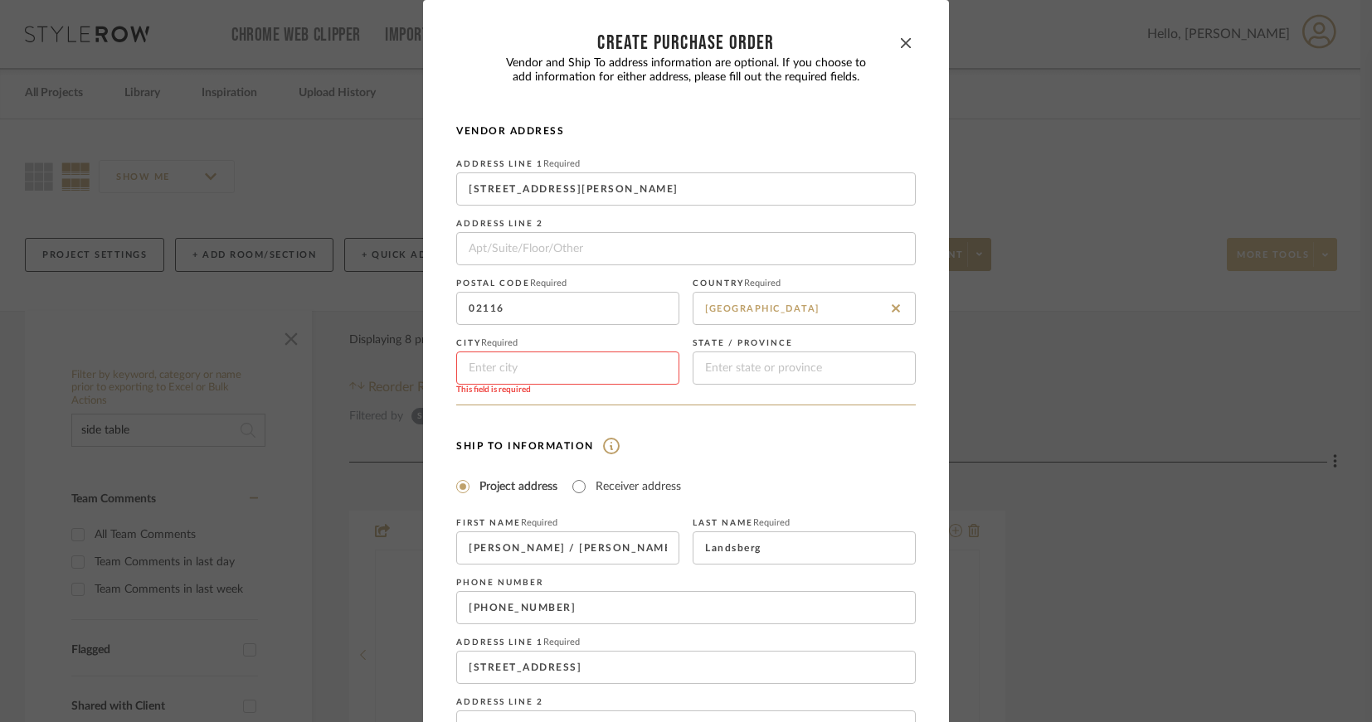
click at [497, 379] on input at bounding box center [567, 368] width 223 height 33
type input "[GEOGRAPHIC_DATA]"
click at [715, 370] on input at bounding box center [803, 368] width 223 height 33
type input "MA"
click at [730, 425] on form "Vendor Address Address Line 1 Required 4 [PERSON_NAME] PLACE Address Line 2 Pos…" at bounding box center [685, 493] width 459 height 739
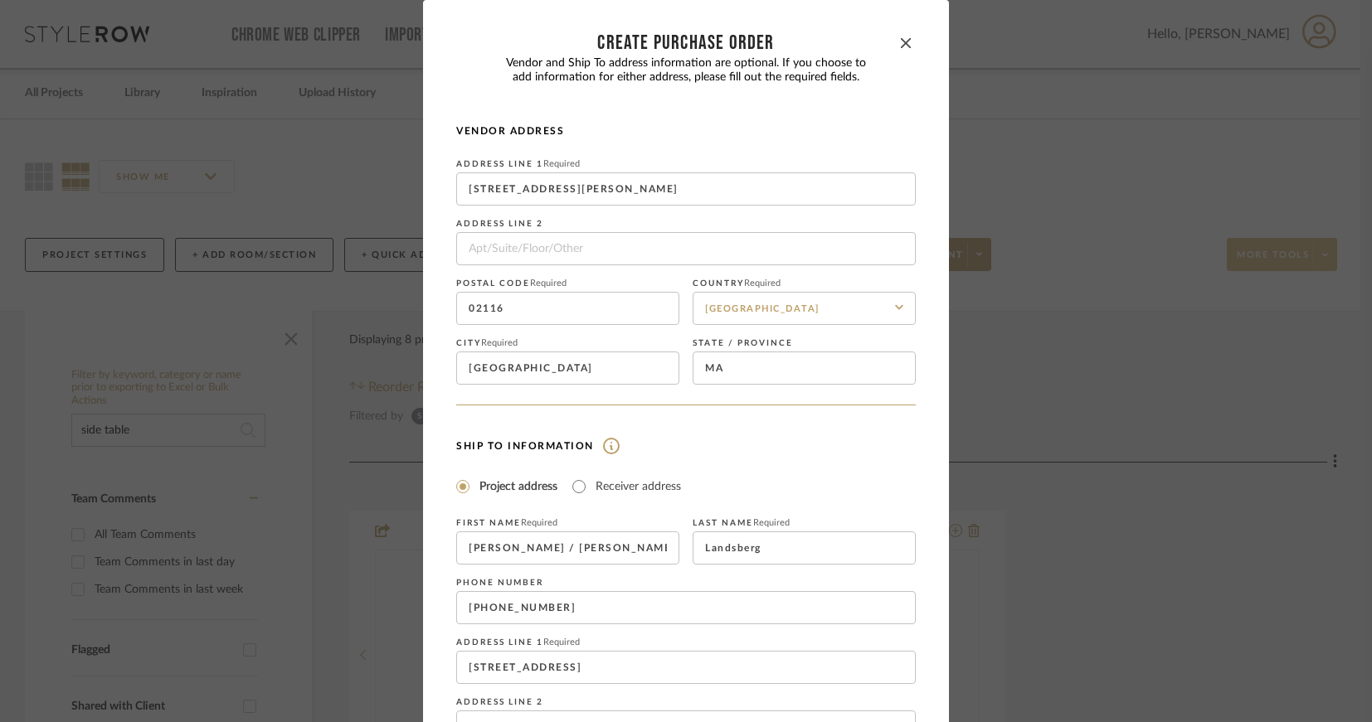
scroll to position [227, 0]
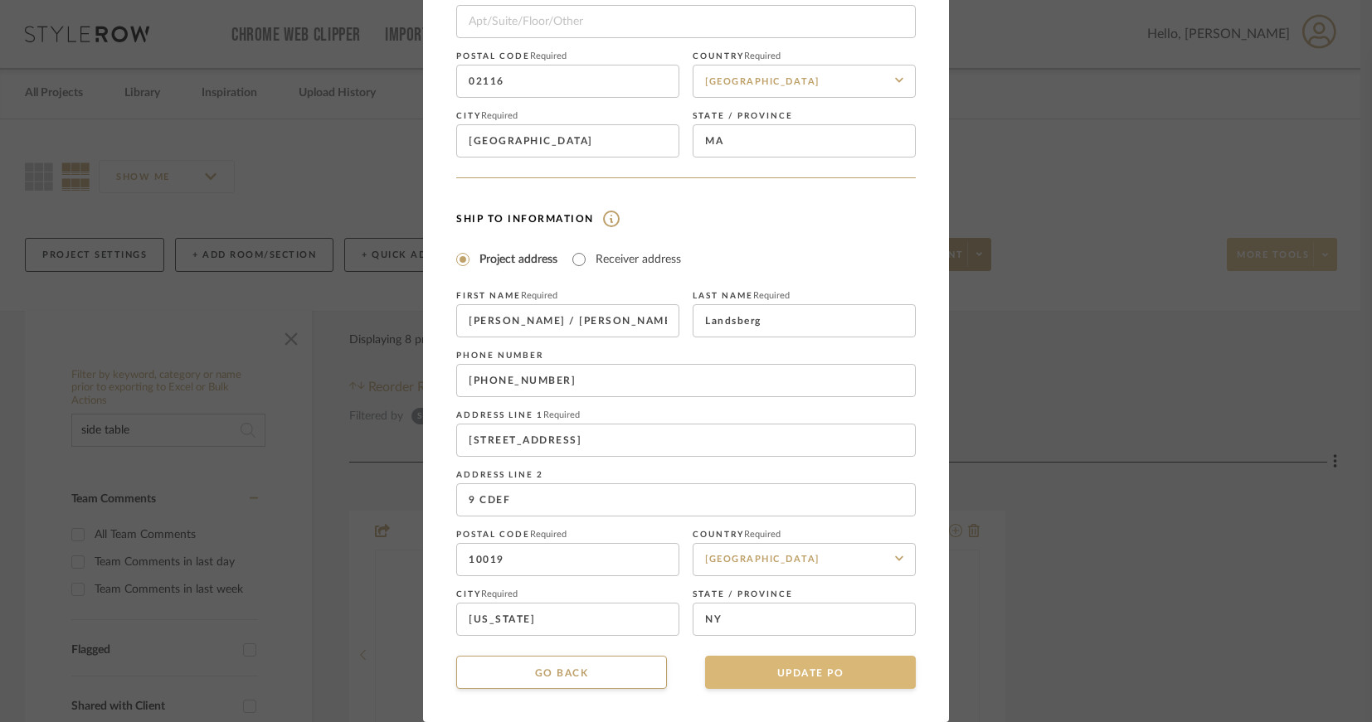
click at [818, 674] on button "UPDATE PO" at bounding box center [810, 672] width 211 height 33
